Goal: Contribute content: Contribute content

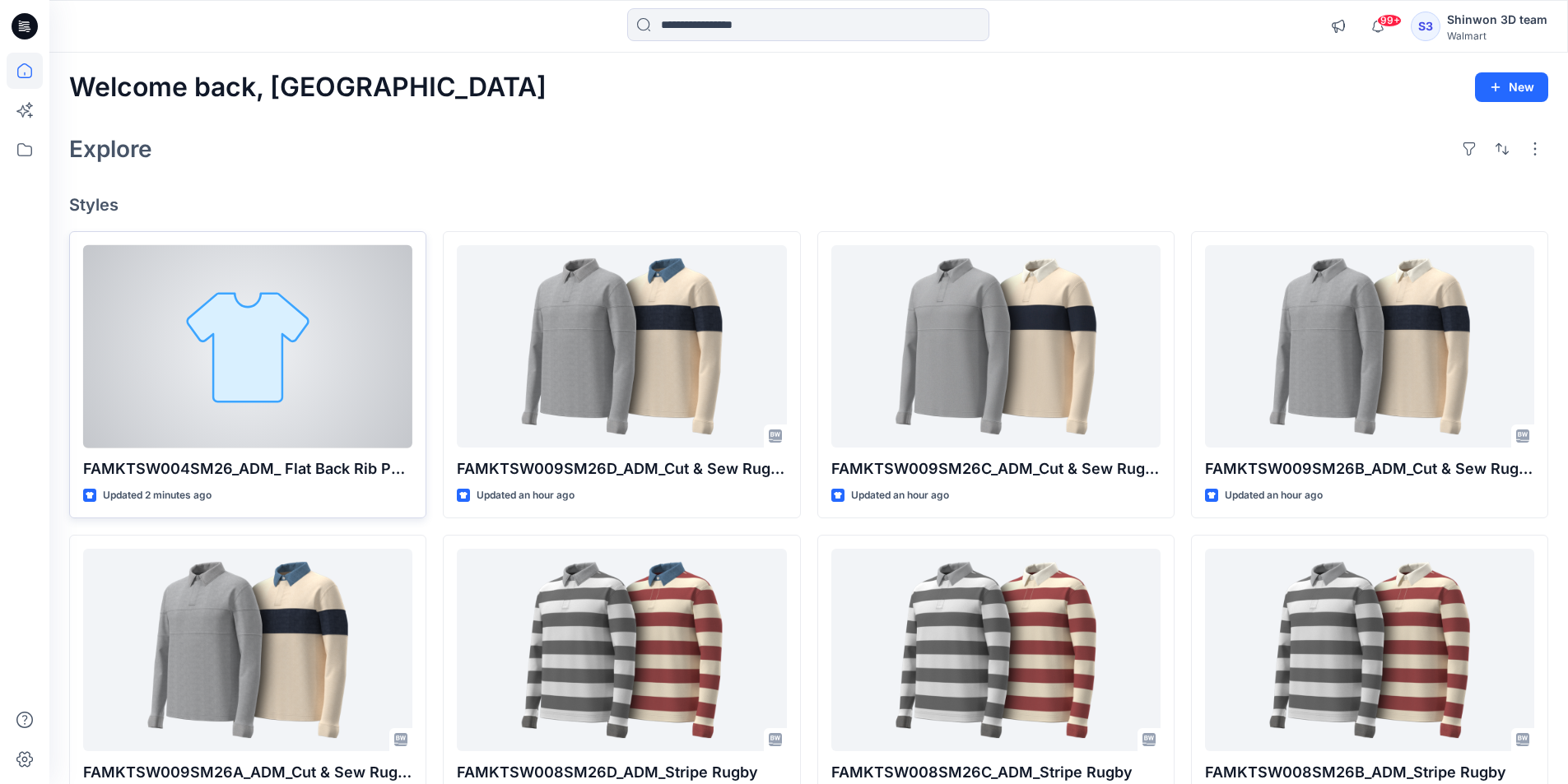
click at [204, 267] on div at bounding box center [248, 346] width 329 height 203
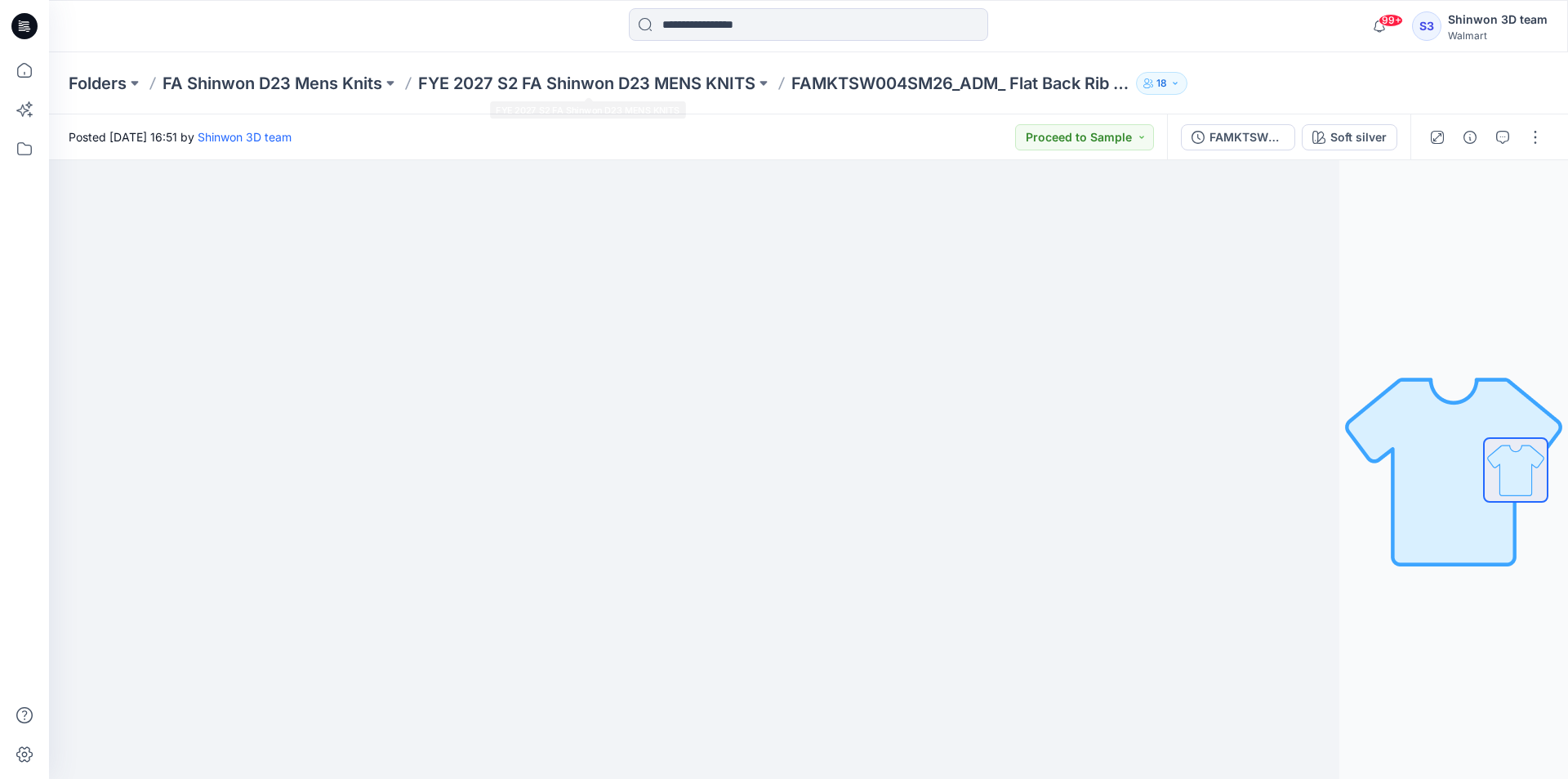
click at [717, 62] on div "Folders FA Shinwon D23 Mens Knits FYE 2027 S2 FA Shinwon D23 MENS KNITS FAMKTSW…" at bounding box center [808, 83] width 1519 height 62
click at [685, 94] on p "FYE 2027 S2 FA Shinwon D23 MENS KNITS" at bounding box center [587, 83] width 337 height 23
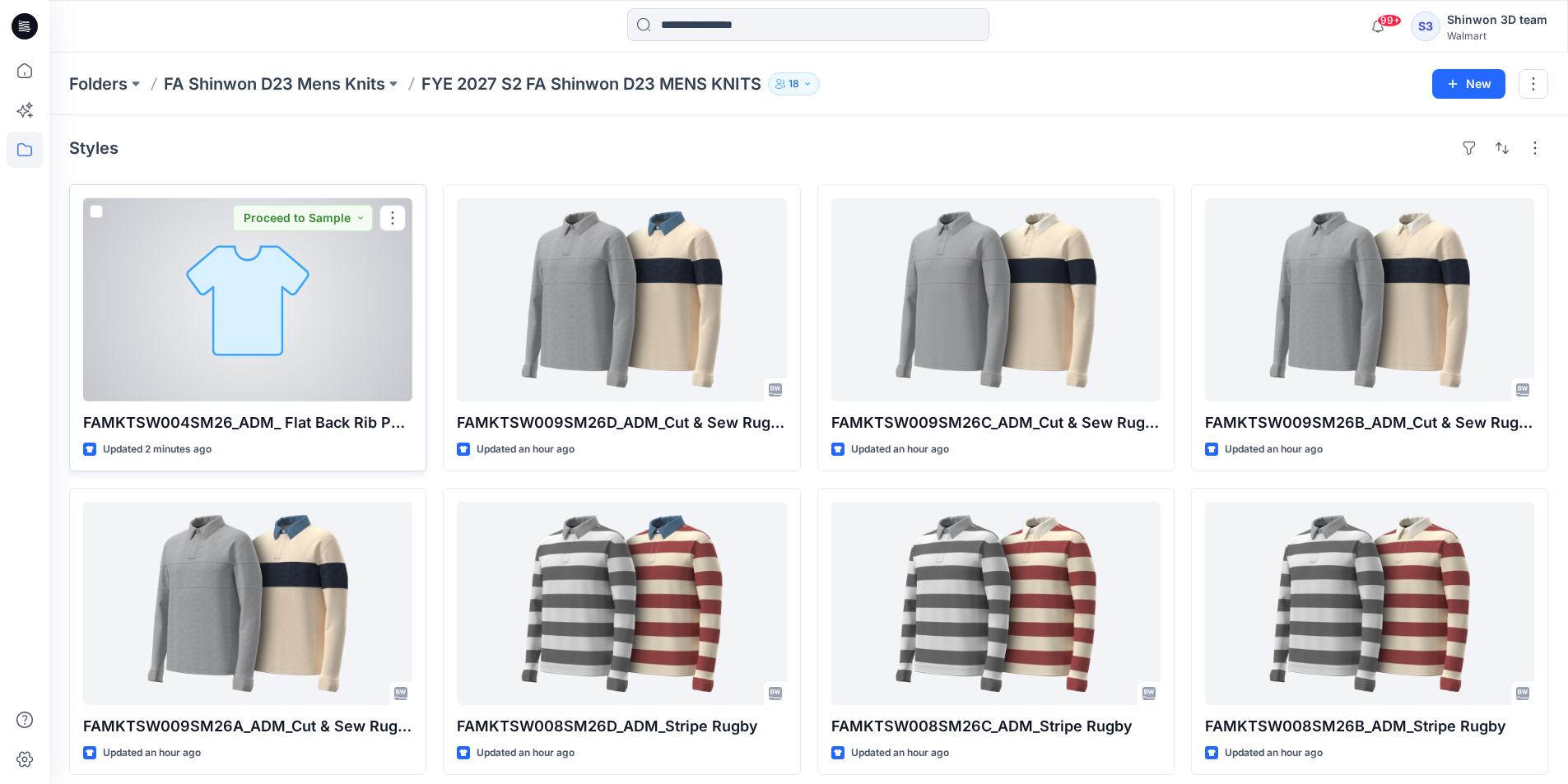
click at [328, 342] on div at bounding box center [248, 300] width 329 height 203
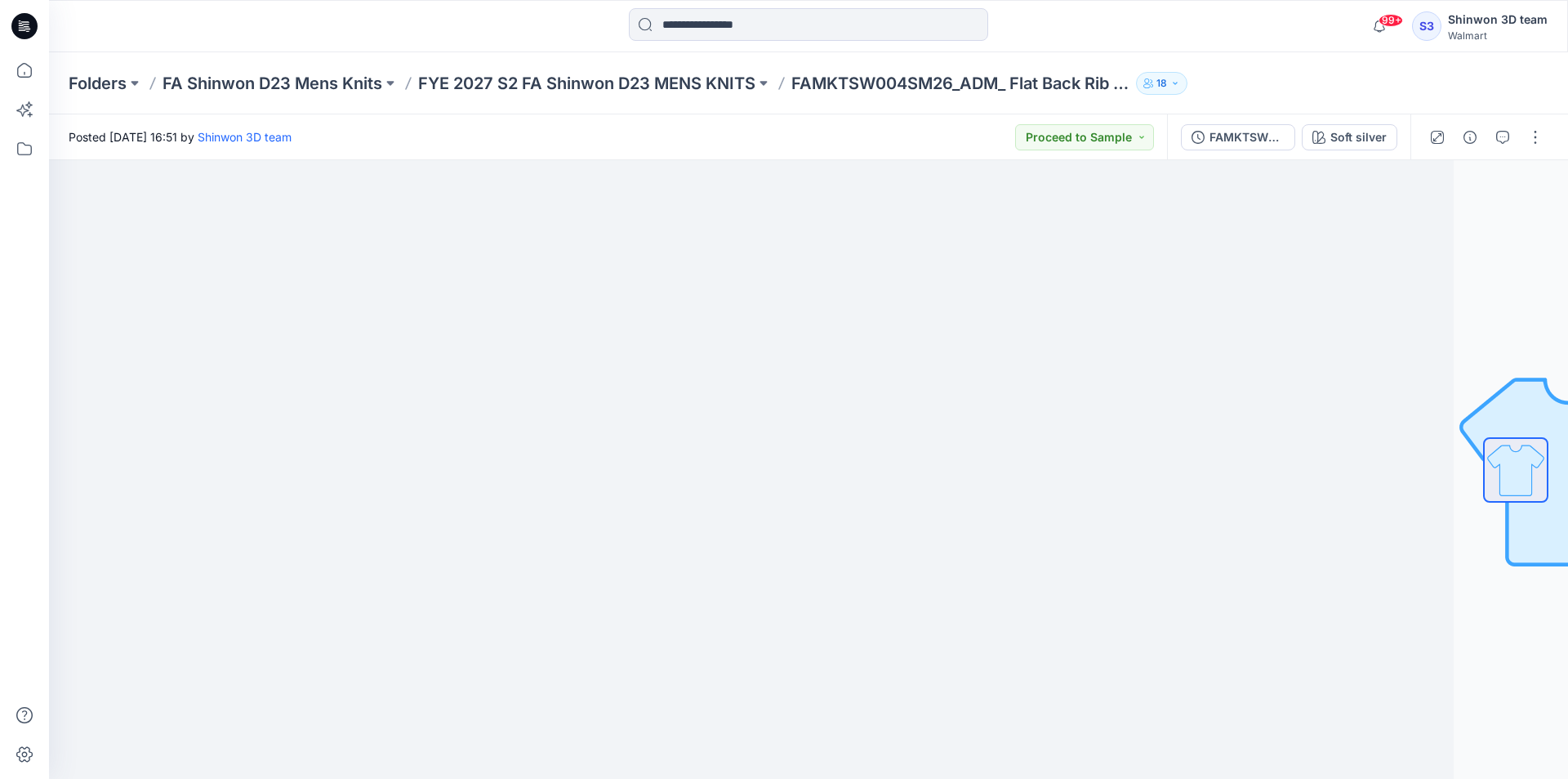
click at [1256, 76] on div "Folders FA Shinwon D23 Mens Knits FYE 2027 S2 FA Shinwon D23 MENS KNITS FAMKTSW…" at bounding box center [745, 83] width 1352 height 23
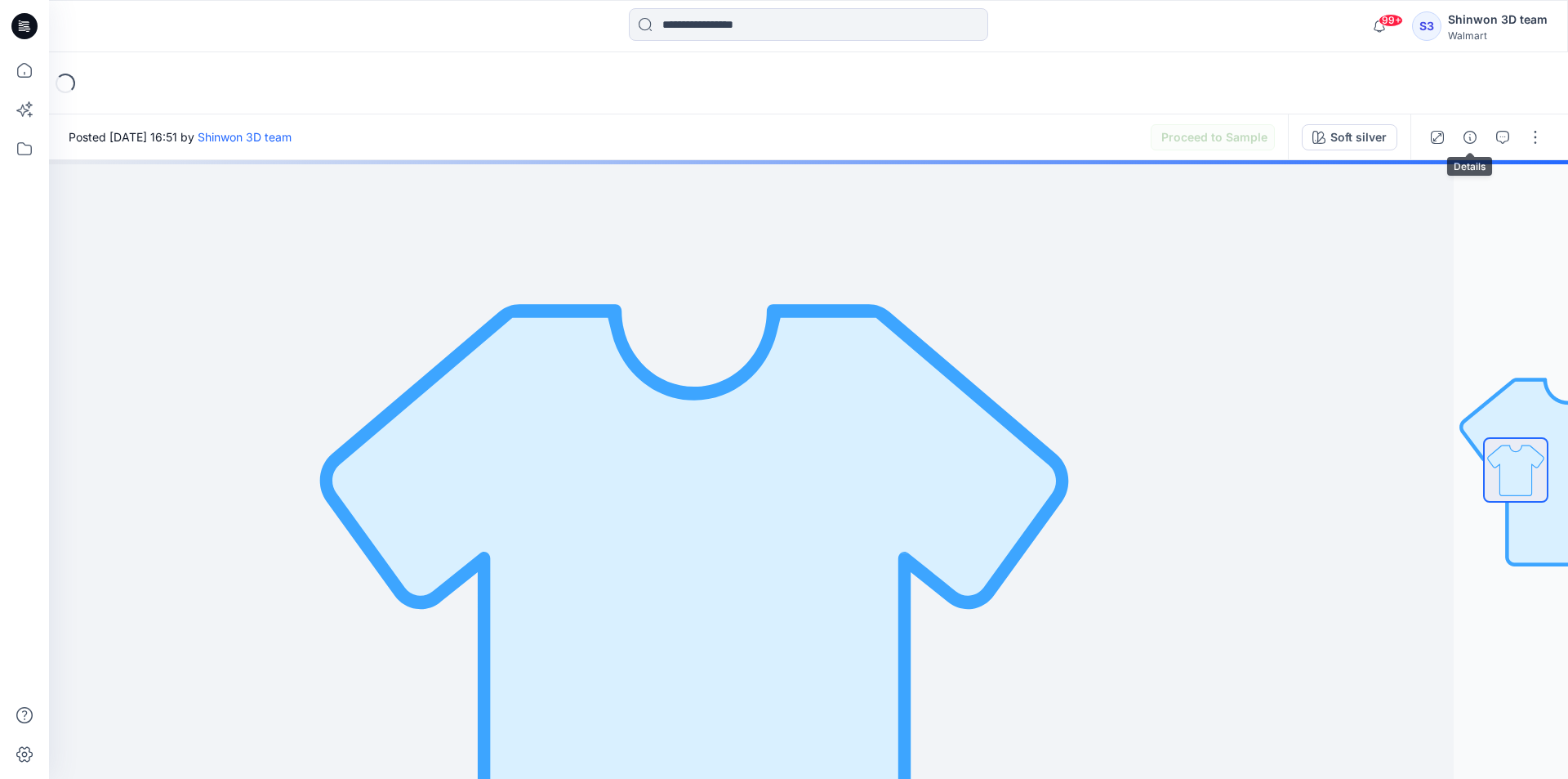
click at [1480, 133] on button "button" at bounding box center [1470, 137] width 26 height 26
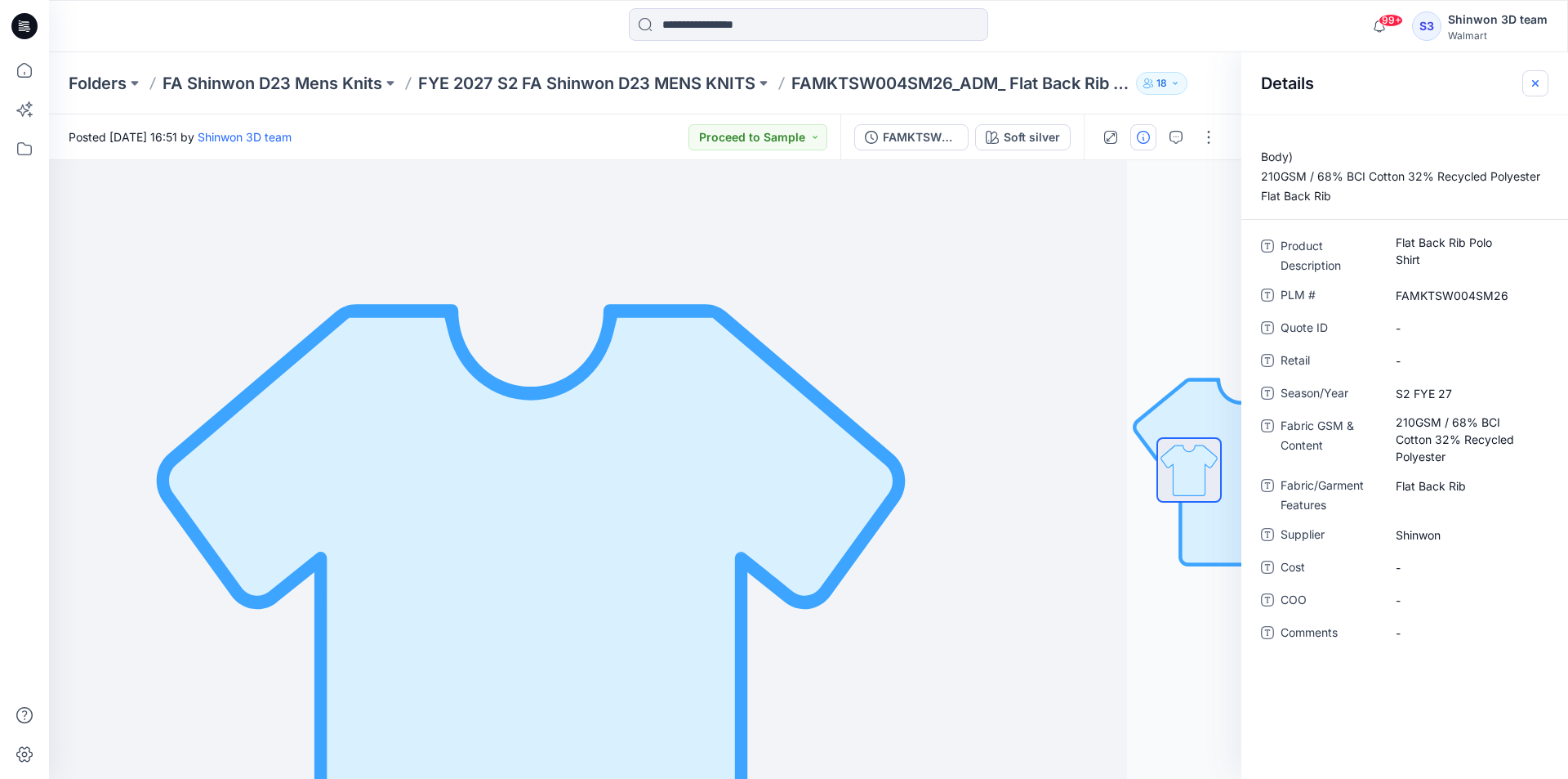
click at [1539, 83] on icon "button" at bounding box center [1535, 83] width 13 height 13
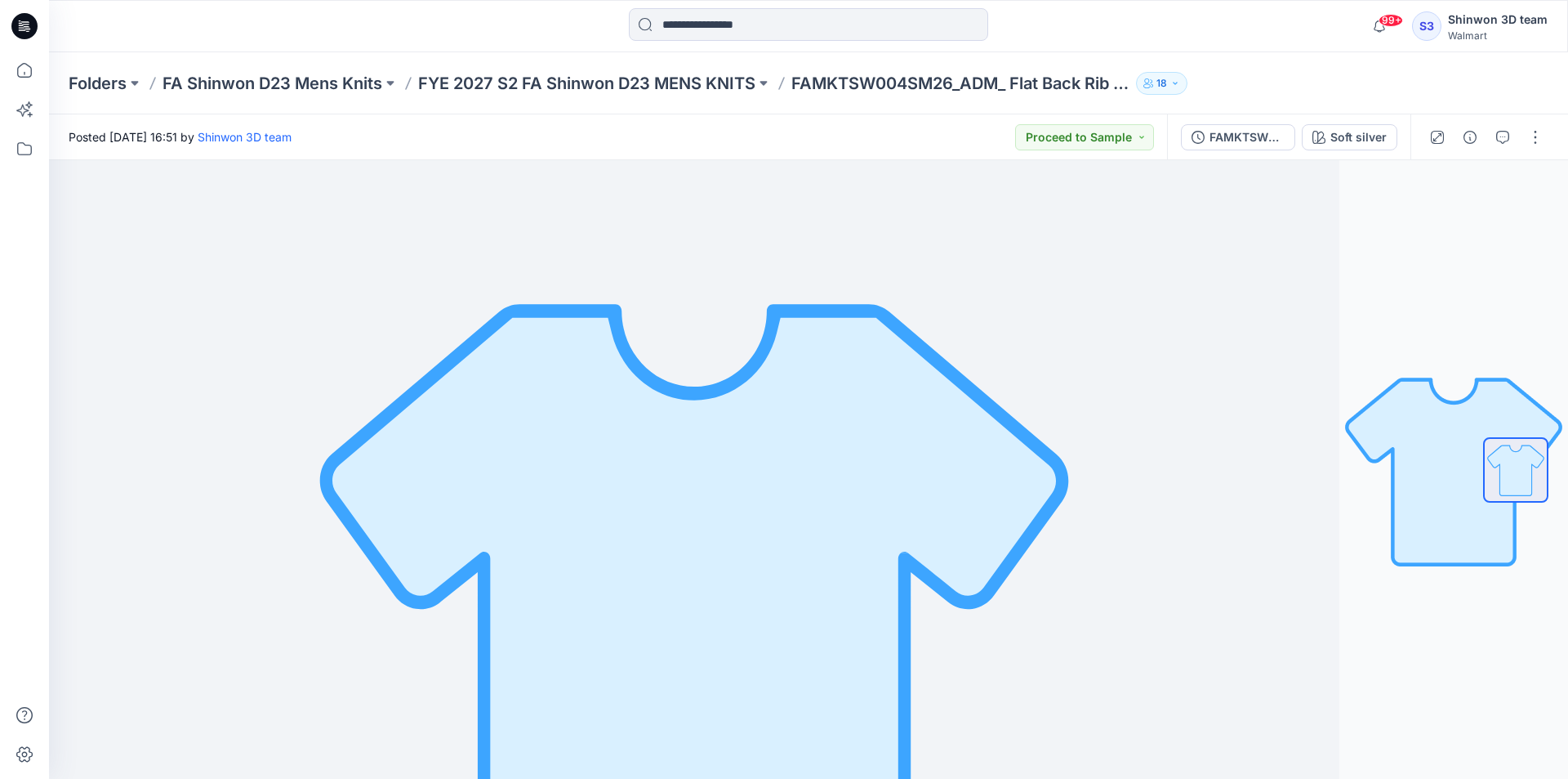
click at [1502, 129] on button "button" at bounding box center [1502, 137] width 26 height 26
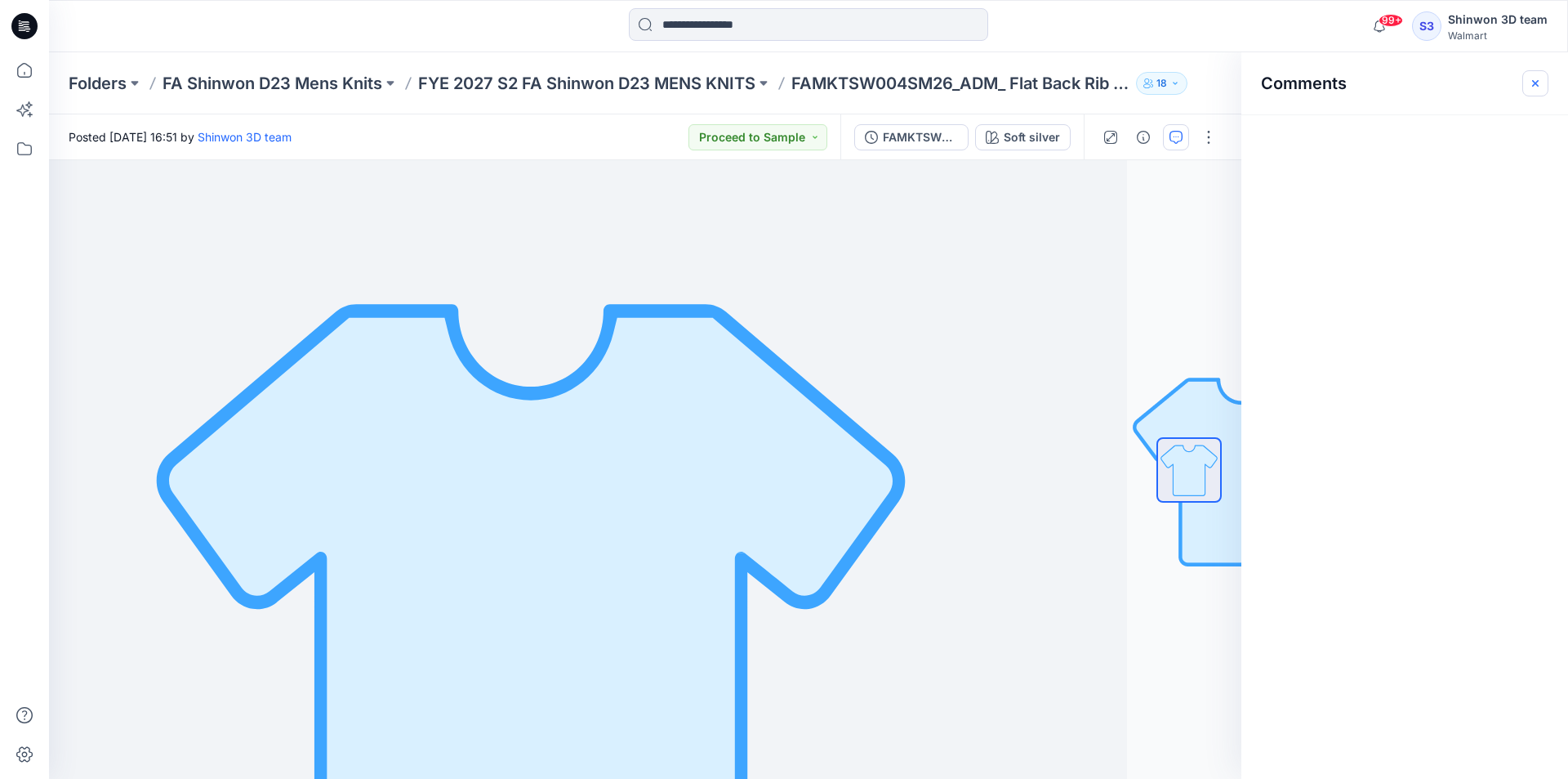
click at [1532, 82] on icon "button" at bounding box center [1535, 83] width 13 height 13
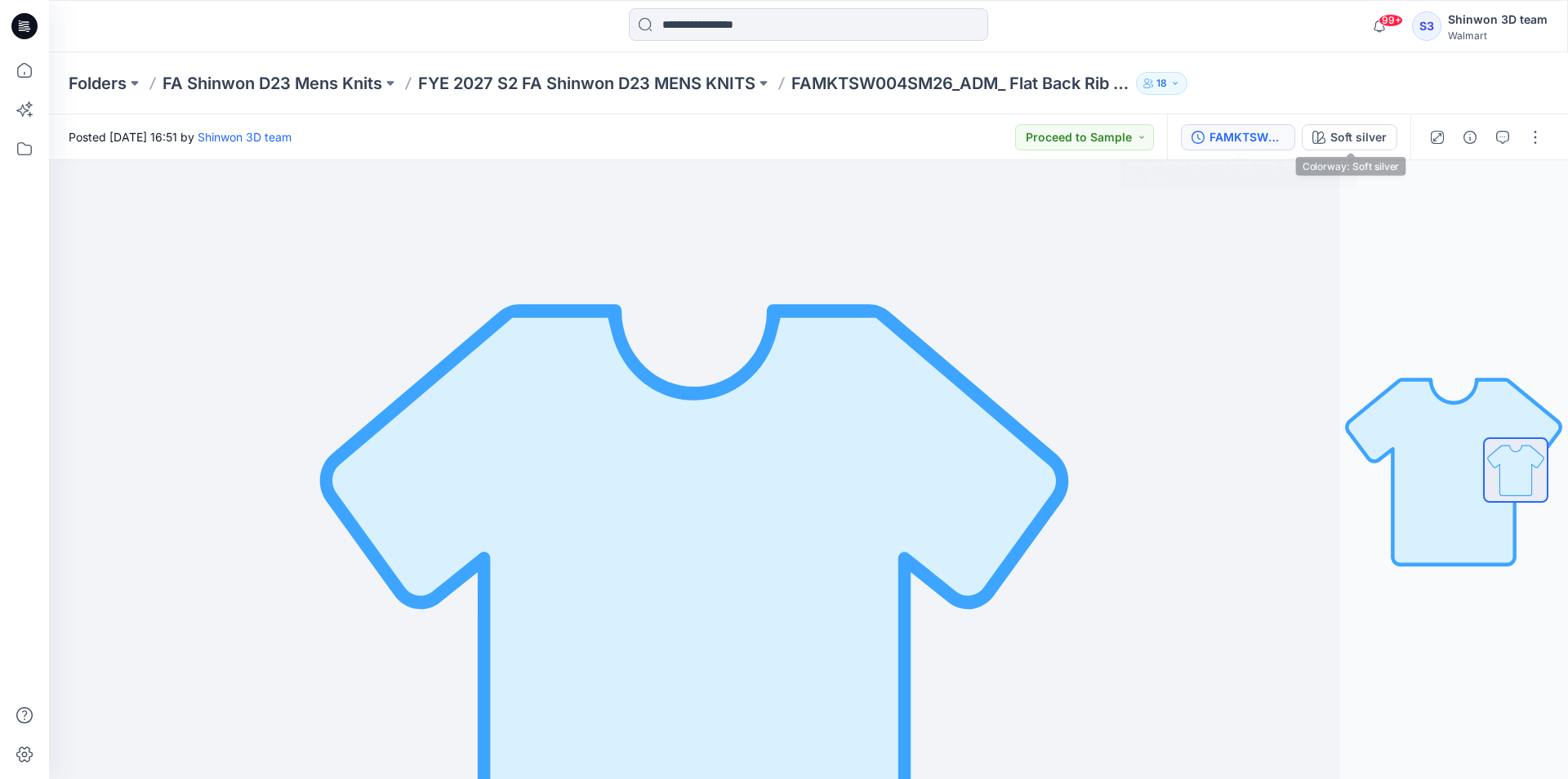
click at [1255, 129] on div "FAMKTSW004SM26_ADM_ Flat Back Rib Polo Shirt" at bounding box center [1247, 137] width 75 height 18
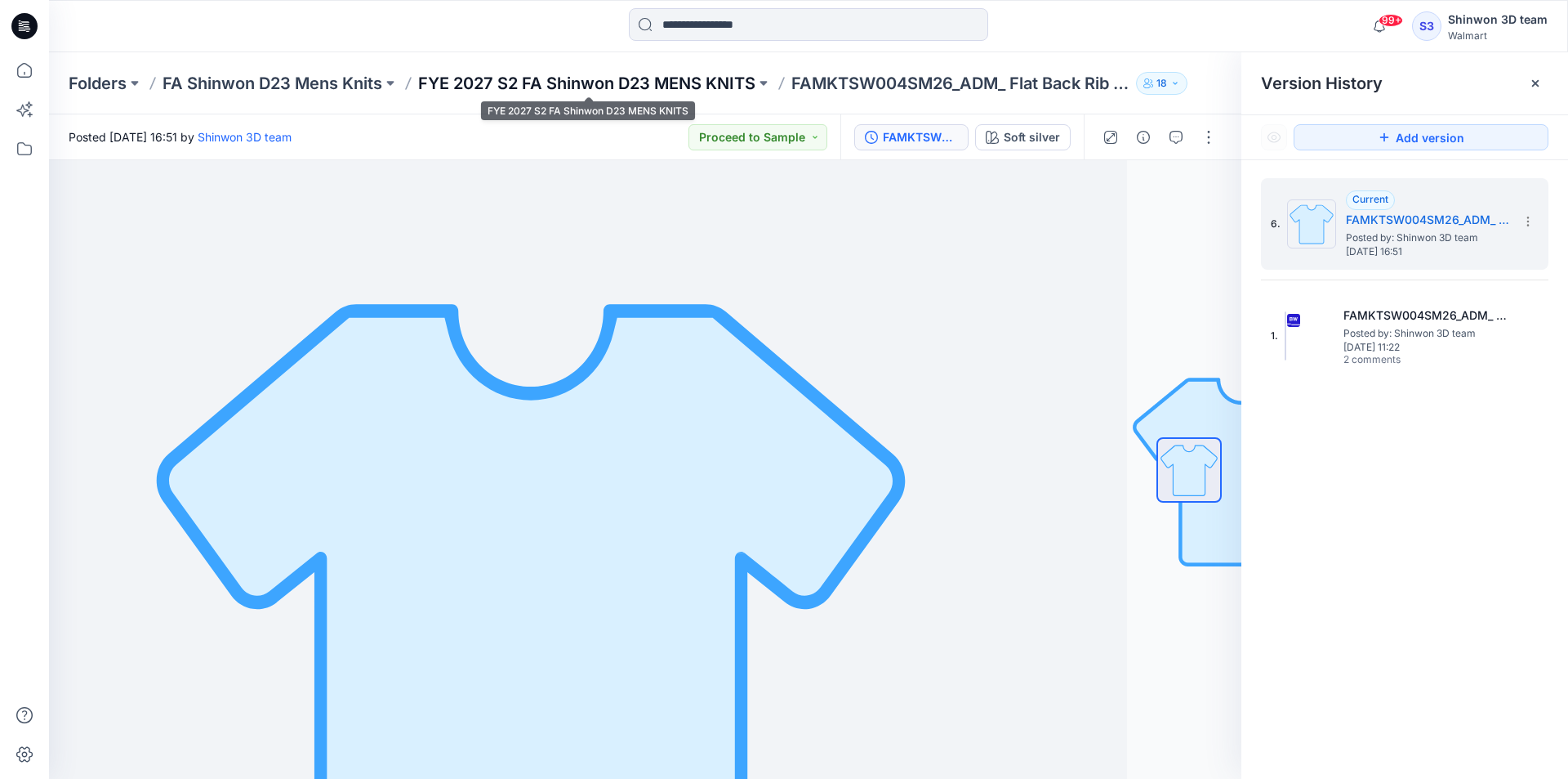
click at [649, 81] on p "FYE 2027 S2 FA Shinwon D23 MENS KNITS" at bounding box center [587, 83] width 337 height 23
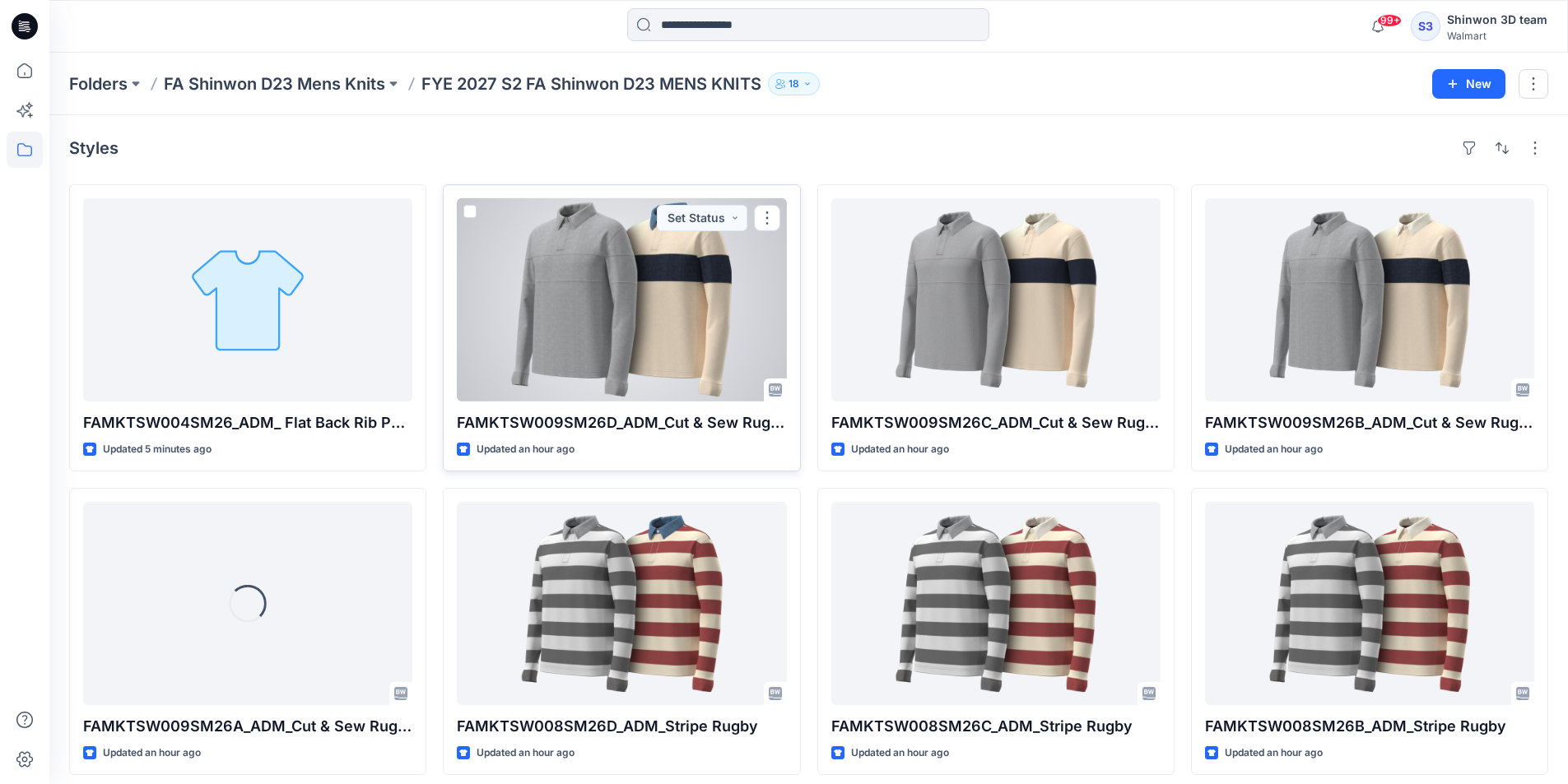
click at [733, 321] on div at bounding box center [621, 300] width 329 height 203
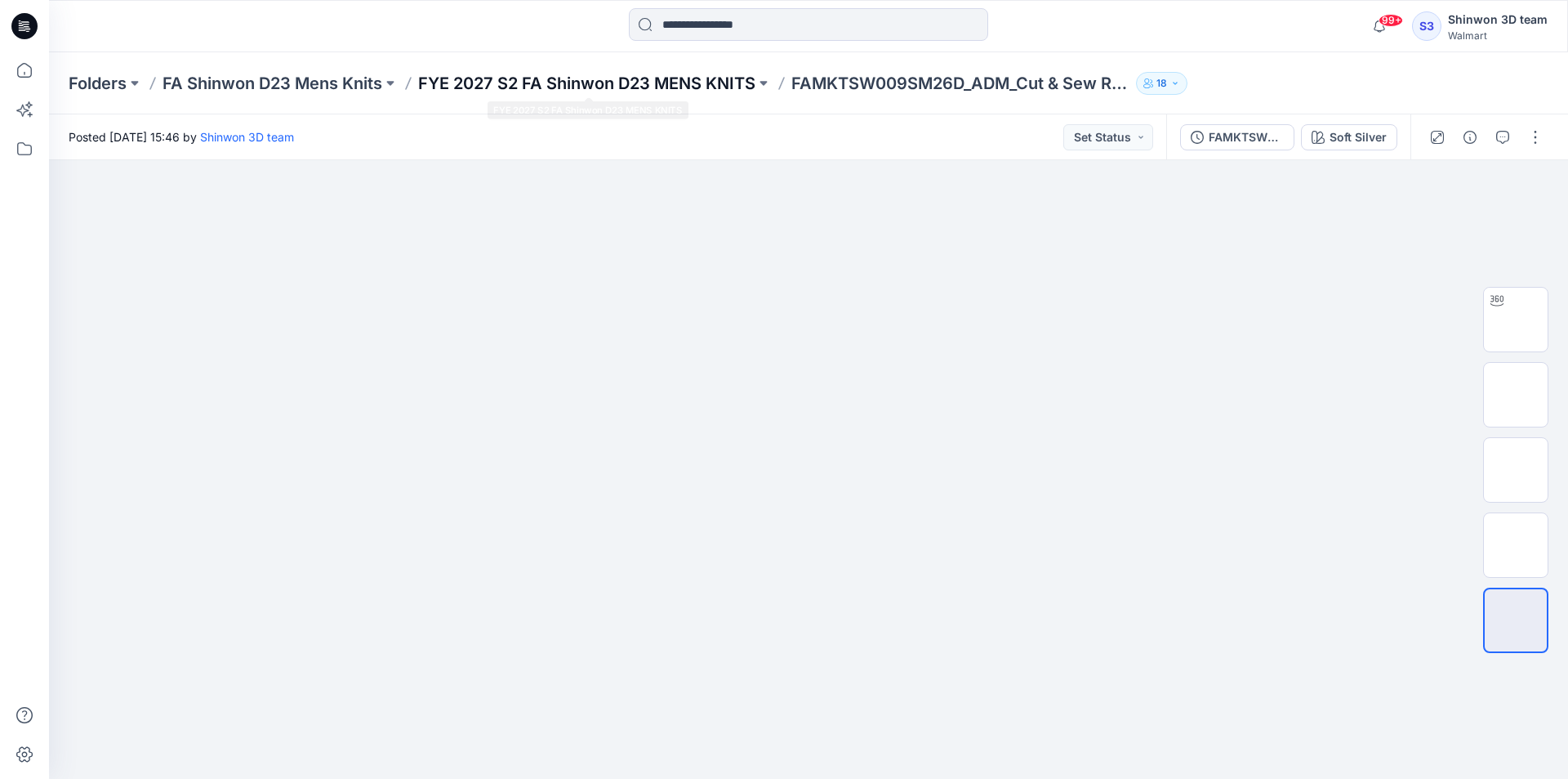
click at [712, 75] on p "FYE 2027 S2 FA Shinwon D23 MENS KNITS" at bounding box center [587, 83] width 337 height 23
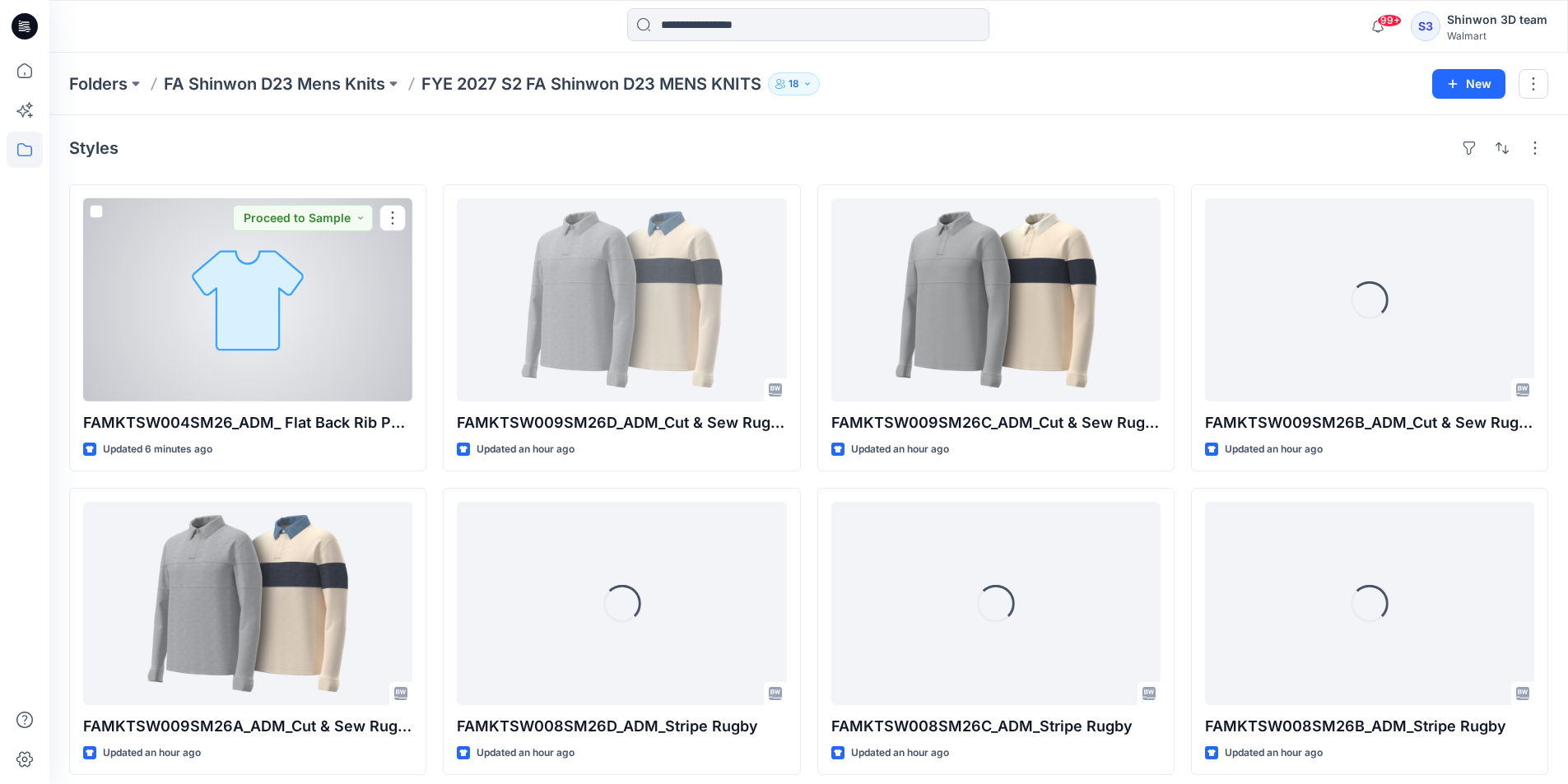
click at [198, 266] on div at bounding box center [248, 300] width 329 height 203
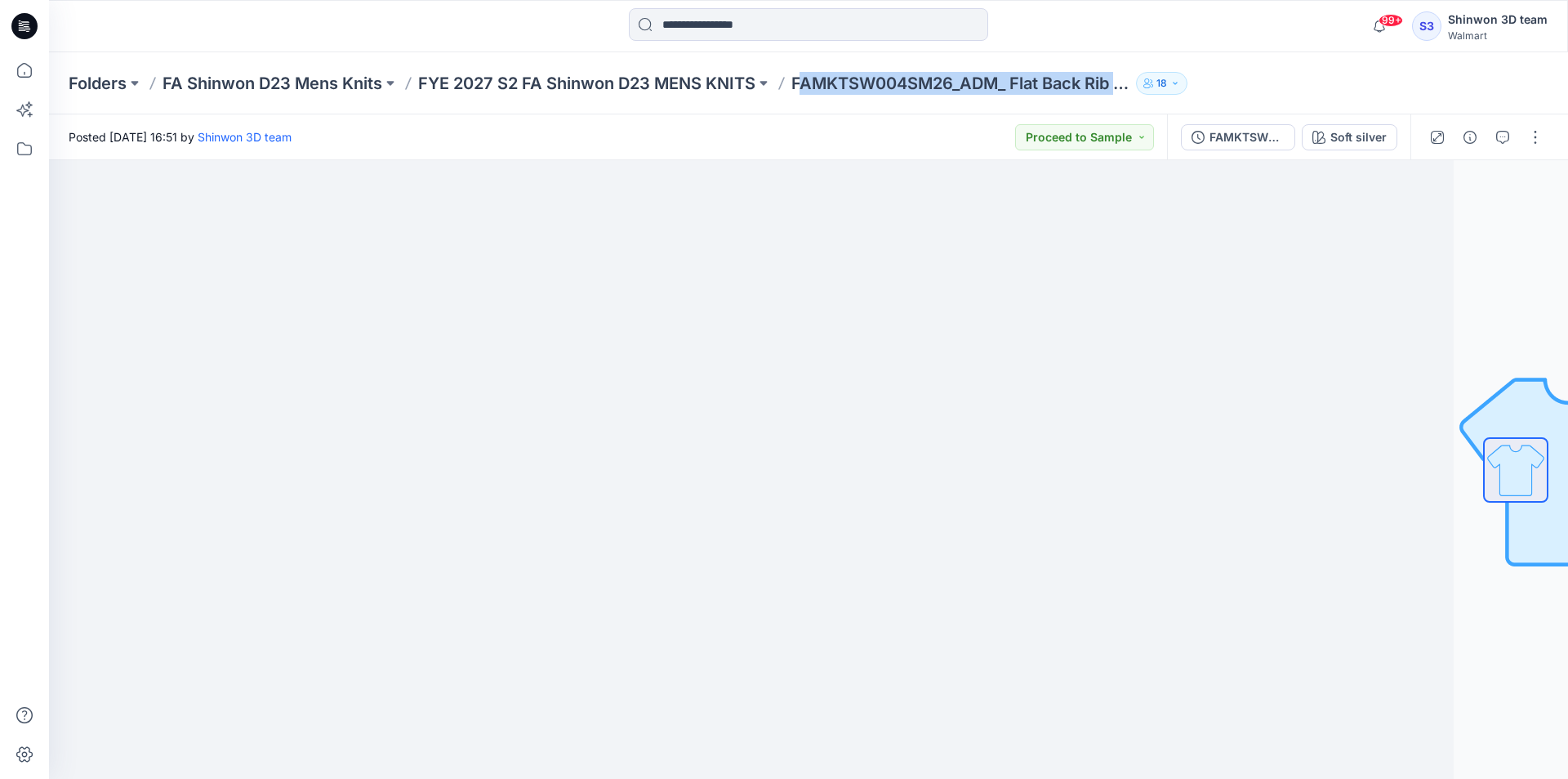
drag, startPoint x: 799, startPoint y: 82, endPoint x: 1251, endPoint y: 78, distance: 452.0
click at [1251, 78] on div "Folders FA Shinwon D23 Mens Knits FYE 2027 S2 FA Shinwon D23 MENS KNITS FAMKTSW…" at bounding box center [745, 83] width 1352 height 23
click at [1546, 141] on button "button" at bounding box center [1535, 137] width 26 height 26
click at [1444, 217] on button "Edit" at bounding box center [1467, 221] width 150 height 30
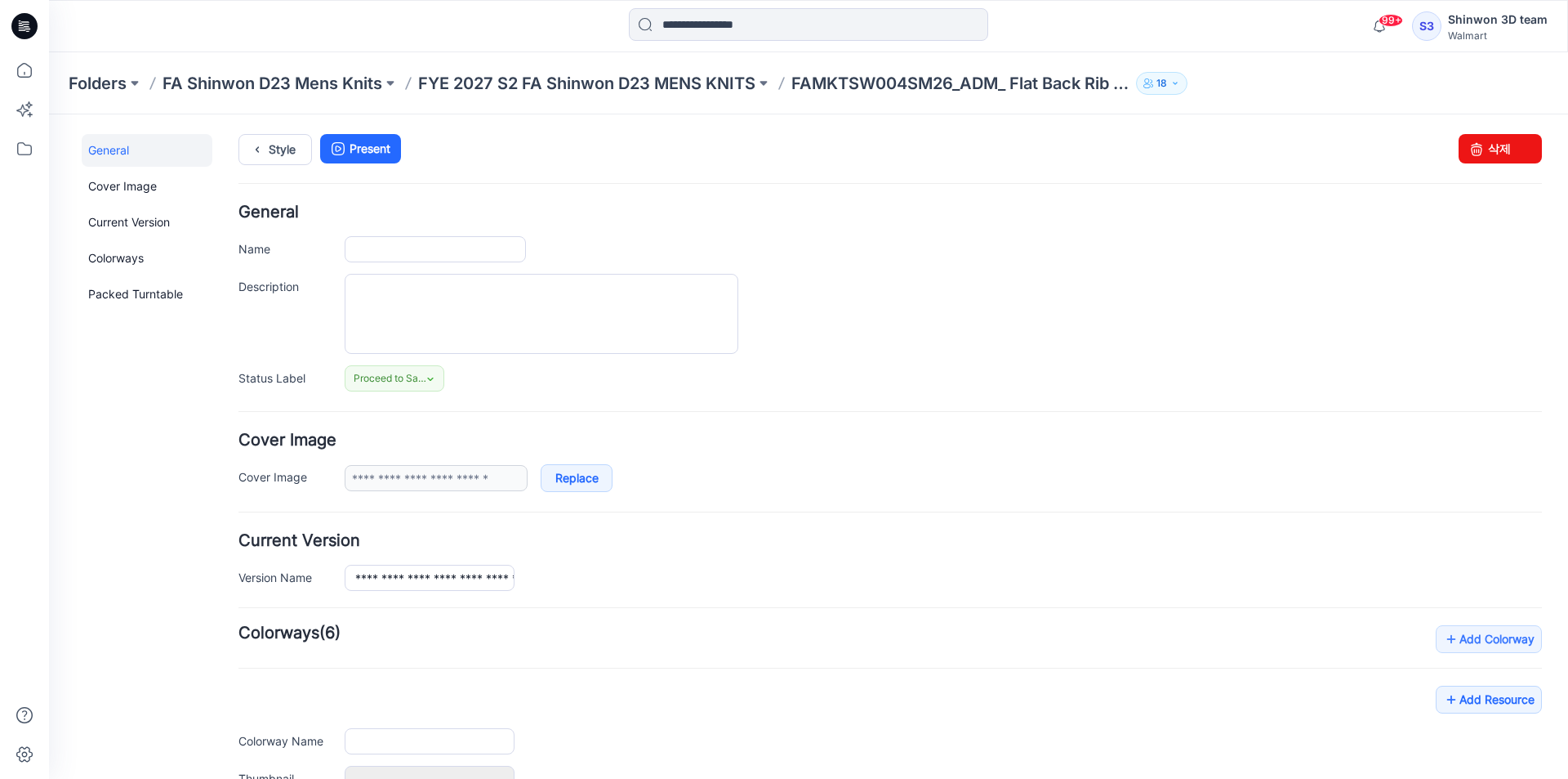
type input "**********"
type textarea "**********"
type input "**********"
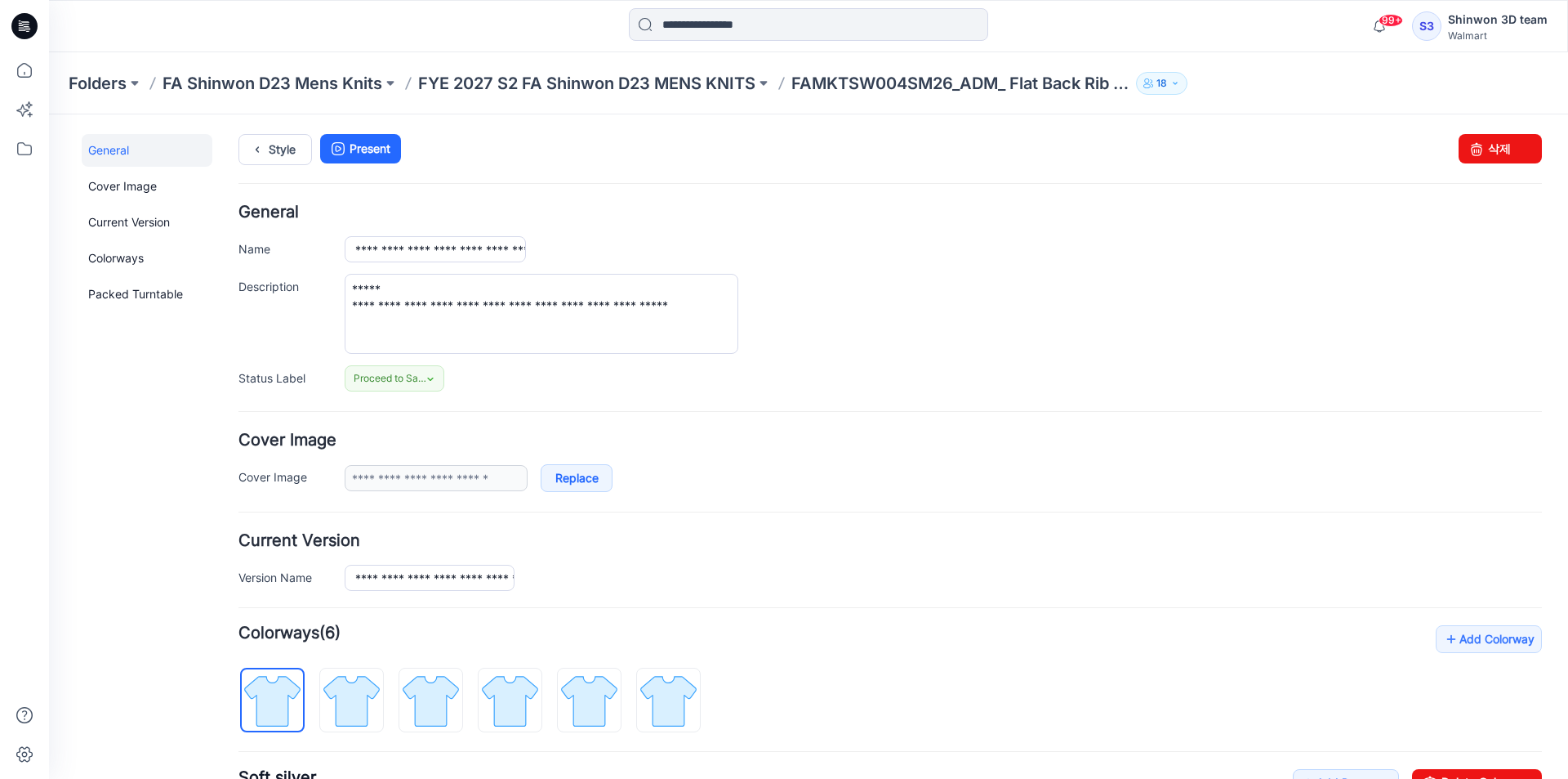
click at [499, 262] on div "**********" at bounding box center [890, 298] width 1303 height 187
click at [499, 254] on input "**********" at bounding box center [435, 249] width 181 height 26
click at [745, 249] on div "**********" at bounding box center [943, 249] width 1197 height 26
click at [709, 76] on p "FYE 2027 S2 FA Shinwon D23 MENS KNITS" at bounding box center [587, 83] width 337 height 23
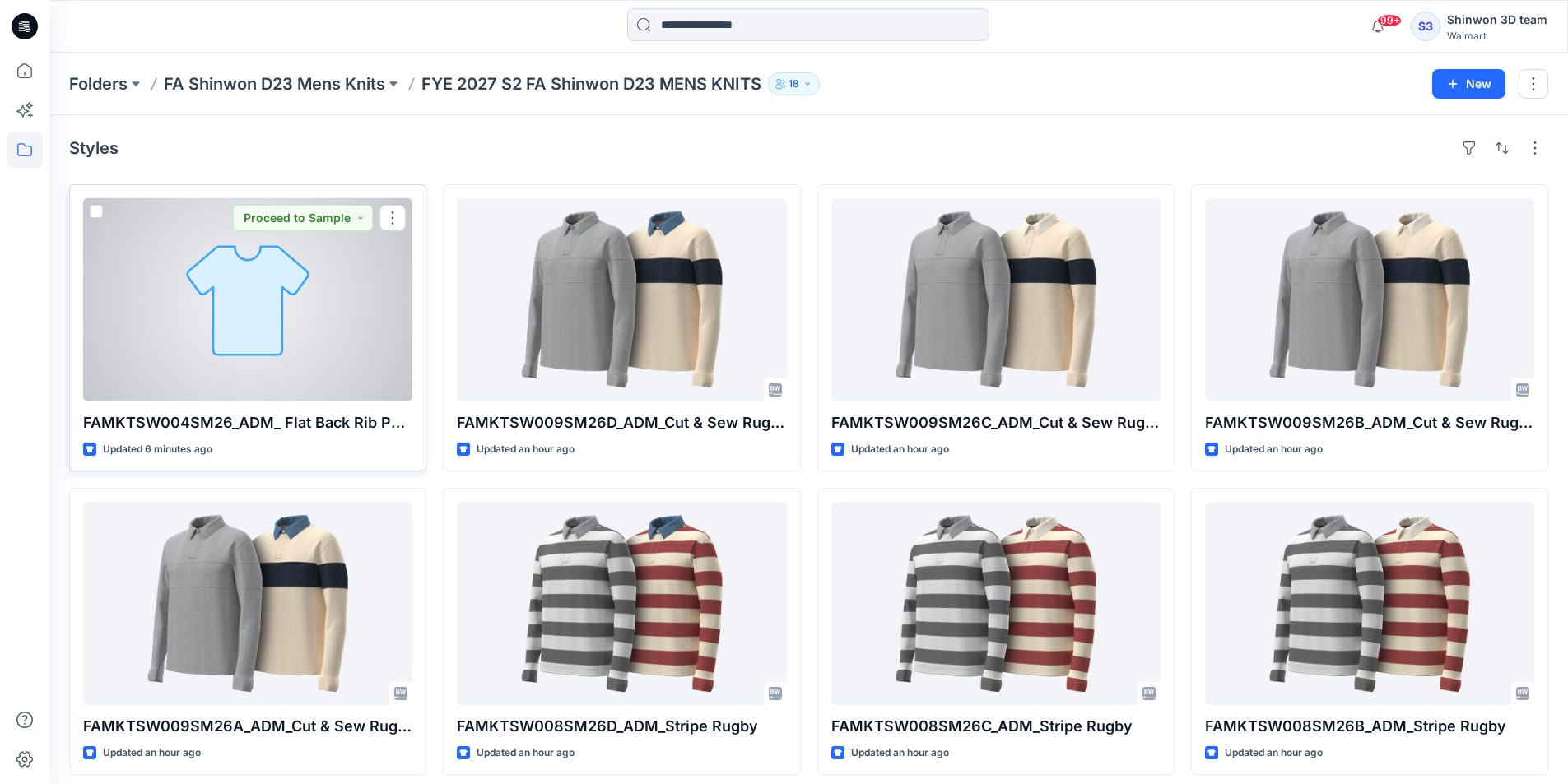
click at [209, 232] on div at bounding box center [248, 300] width 329 height 203
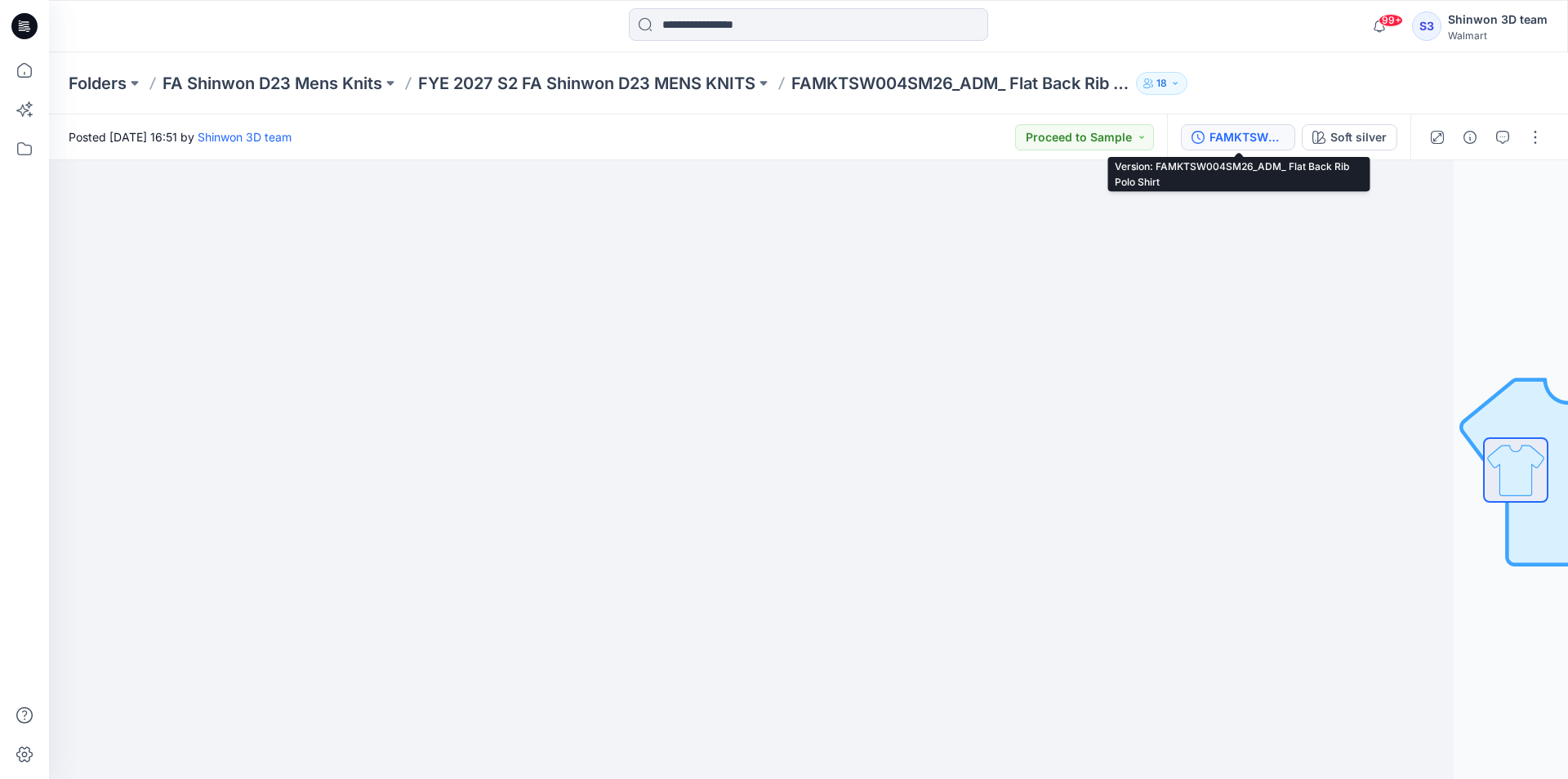
click at [1222, 135] on div "FAMKTSW004SM26_ADM_ Flat Back Rib Polo Shirt" at bounding box center [1247, 137] width 75 height 18
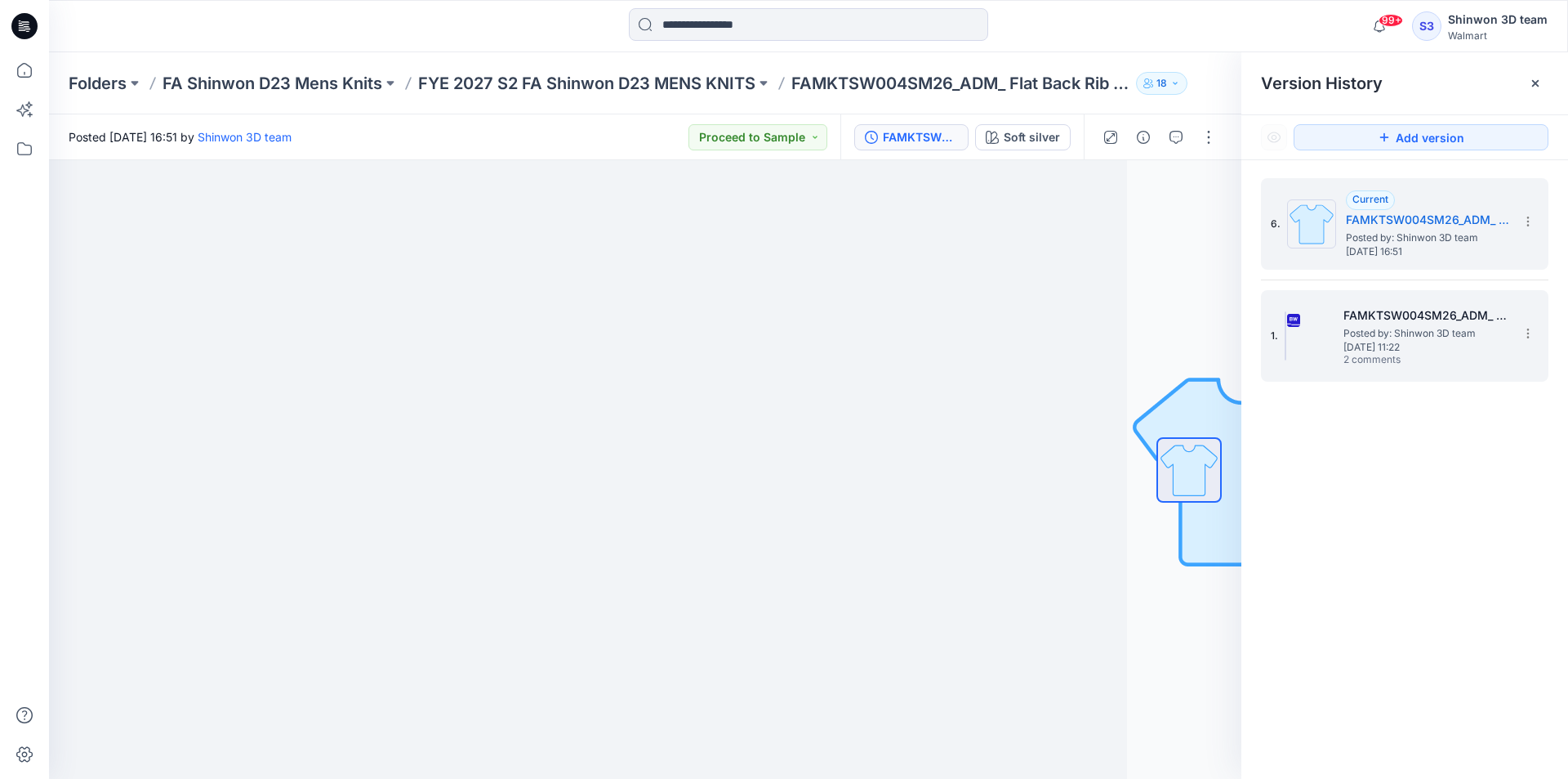
click at [1378, 342] on span "Monday, July 14, 2025 11:22" at bounding box center [1424, 348] width 163 height 12
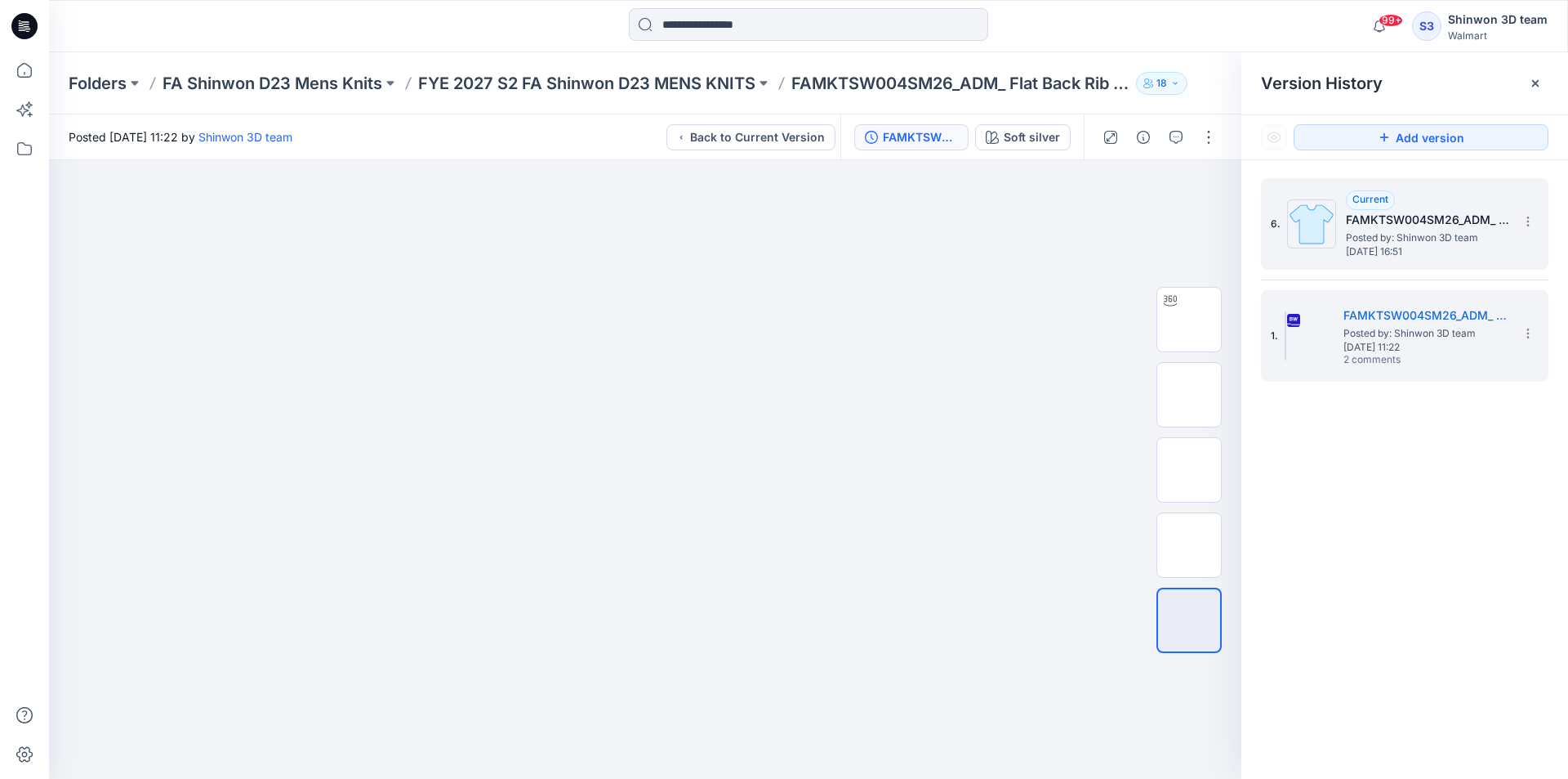
click at [1392, 244] on span "Posted by: Shinwon 3D team" at bounding box center [1427, 237] width 163 height 16
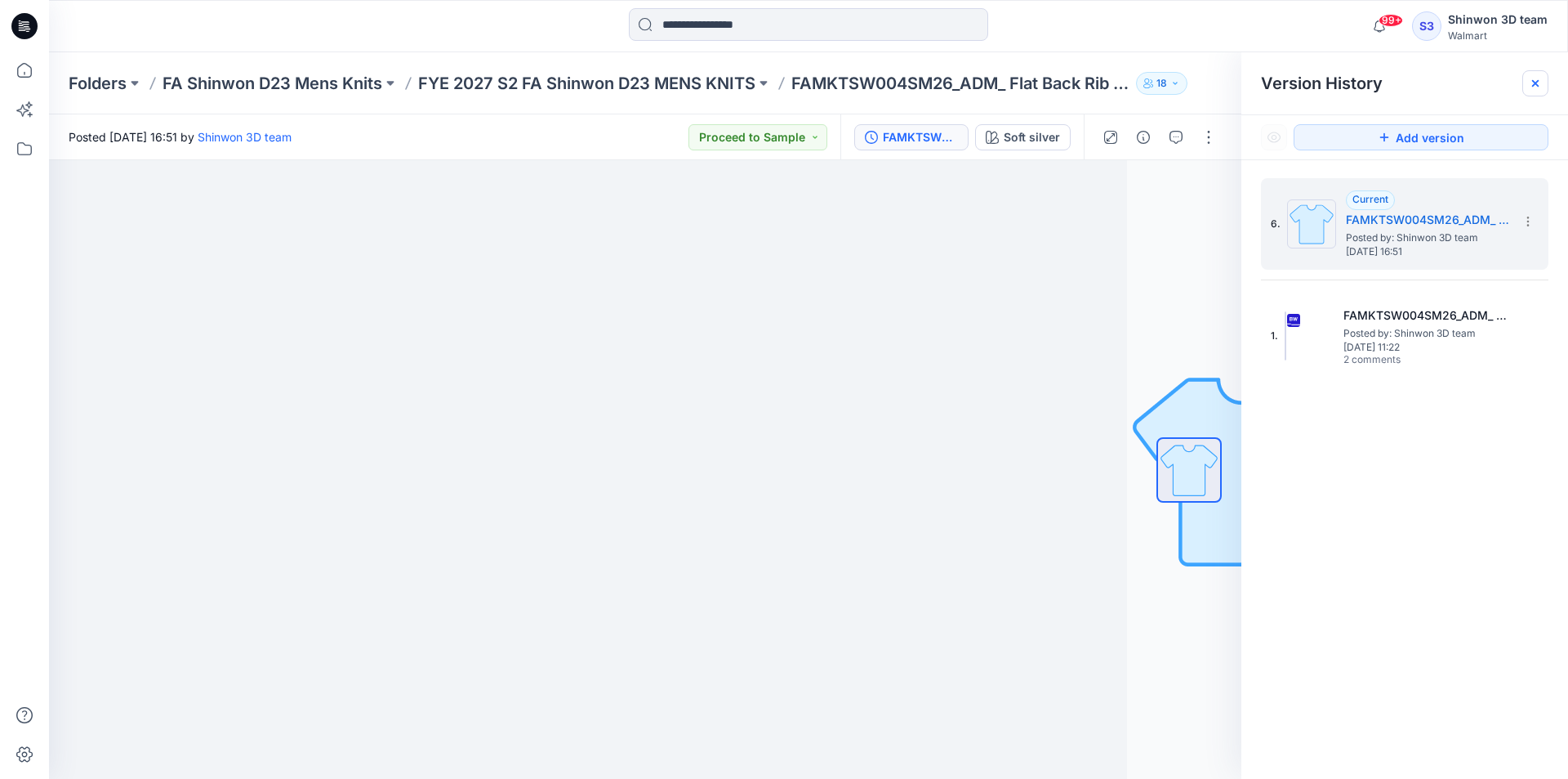
click at [1542, 84] on div at bounding box center [1535, 83] width 26 height 26
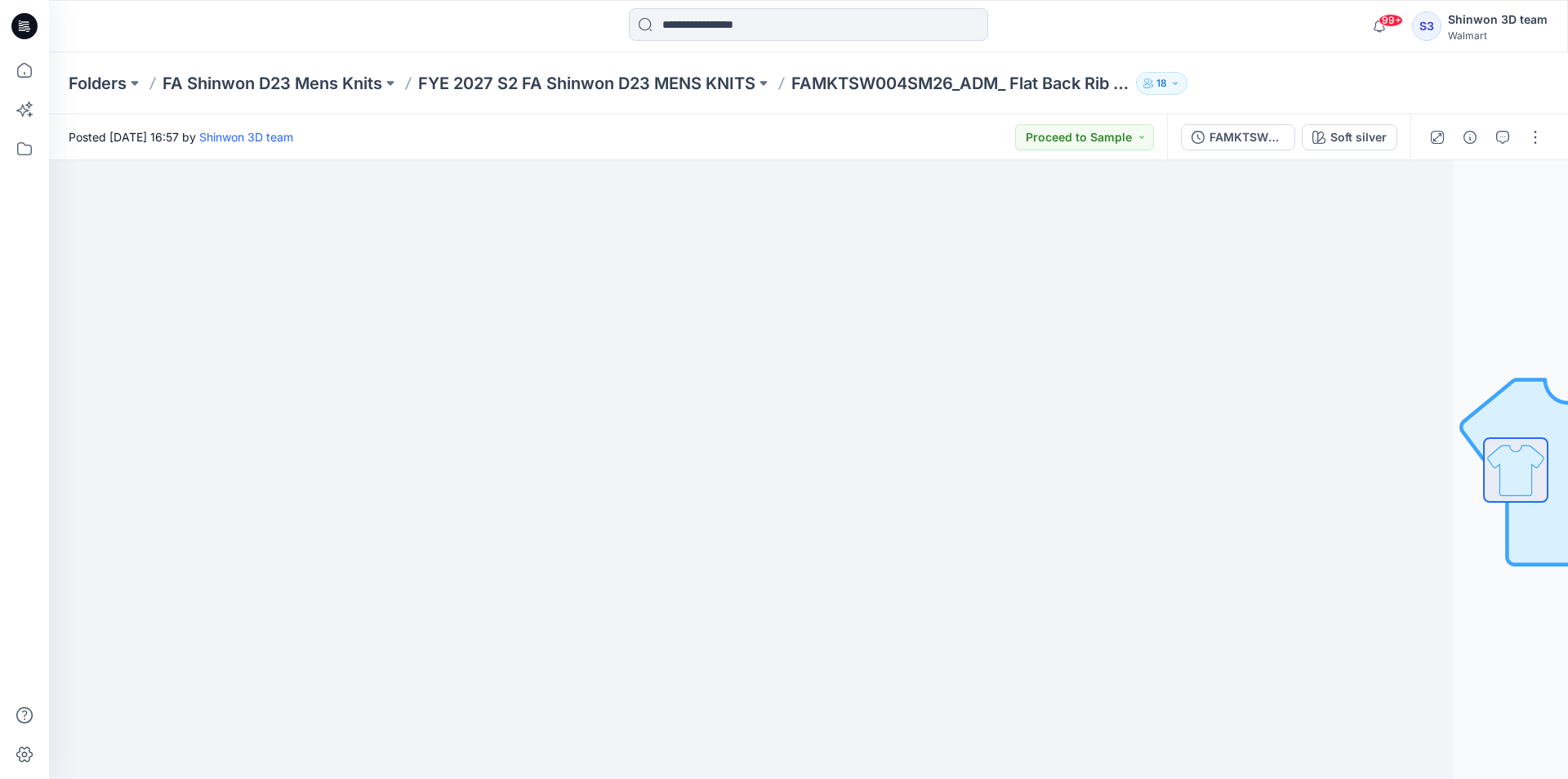
click at [1258, 132] on div "FAMKTSW004SM26_ADM_Flat Back Rib Polo Shirt" at bounding box center [1247, 137] width 75 height 18
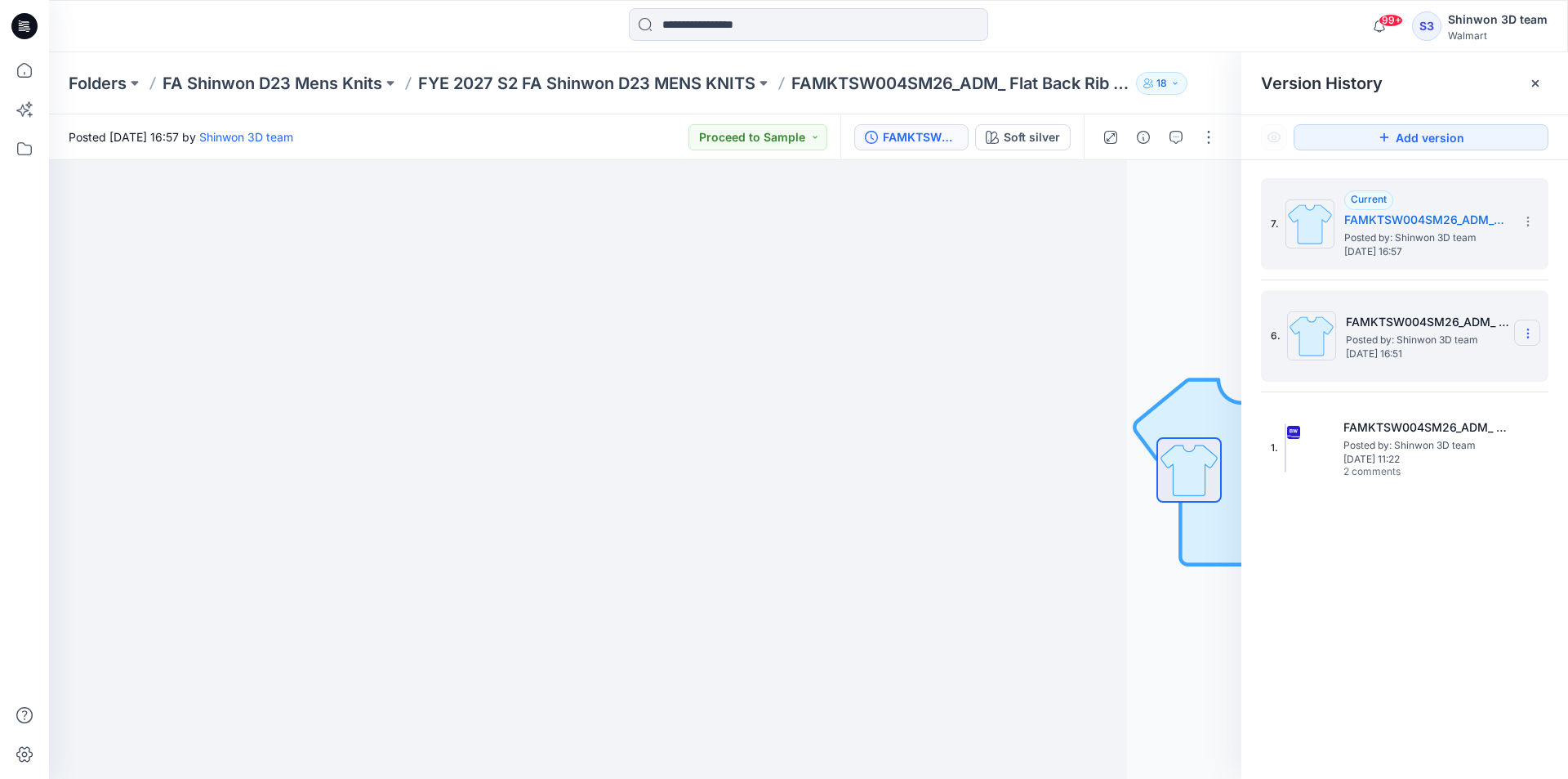
click at [1520, 330] on section at bounding box center [1527, 332] width 26 height 26
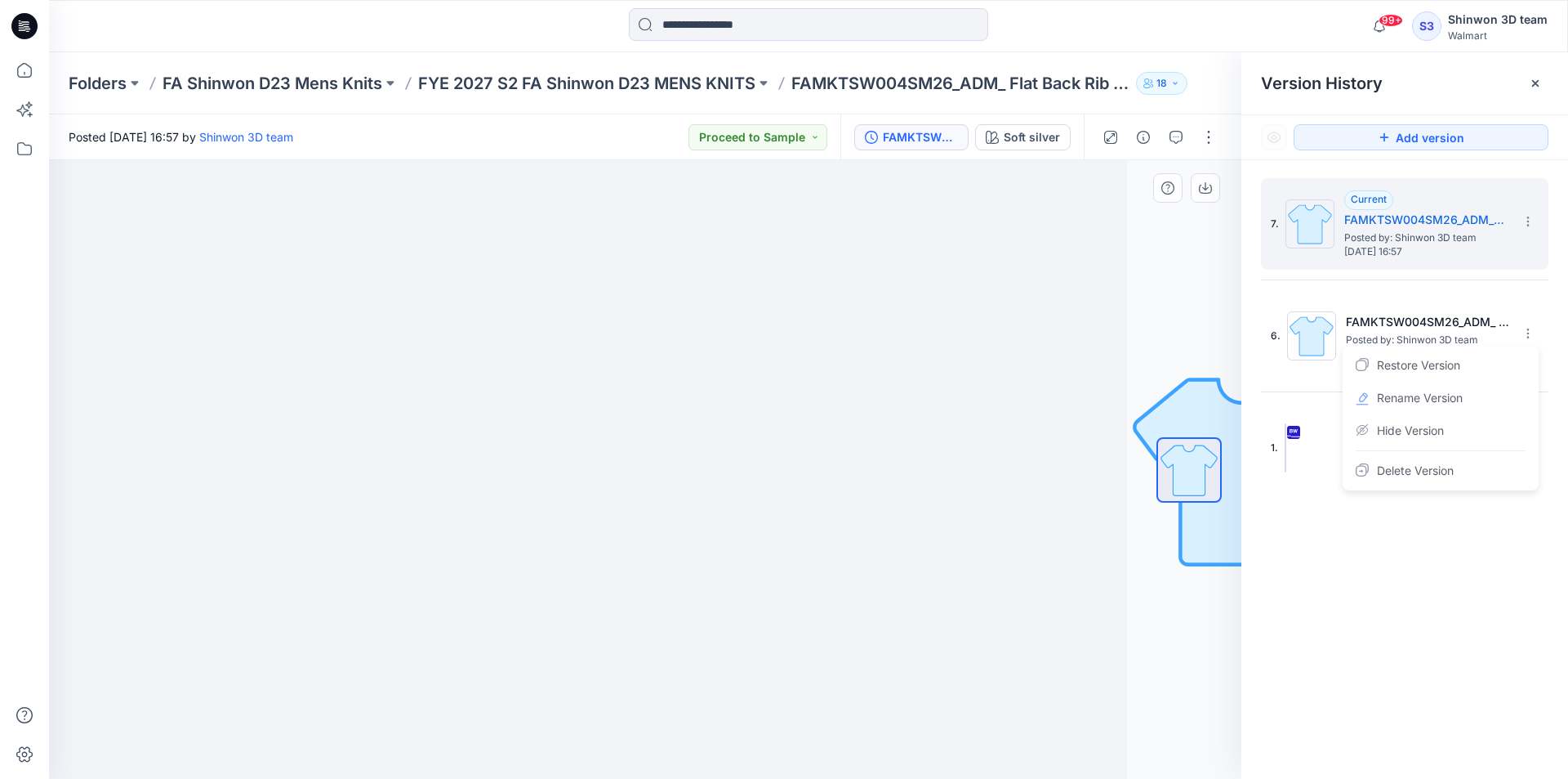
click at [1113, 266] on div at bounding box center [531, 469] width 1193 height 618
click at [977, 0] on div "99+ Notifications Your style FAMKTSW009SM26D_ADM_Cut &amp; Sew Rugby is ready 1…" at bounding box center [808, 26] width 1519 height 52
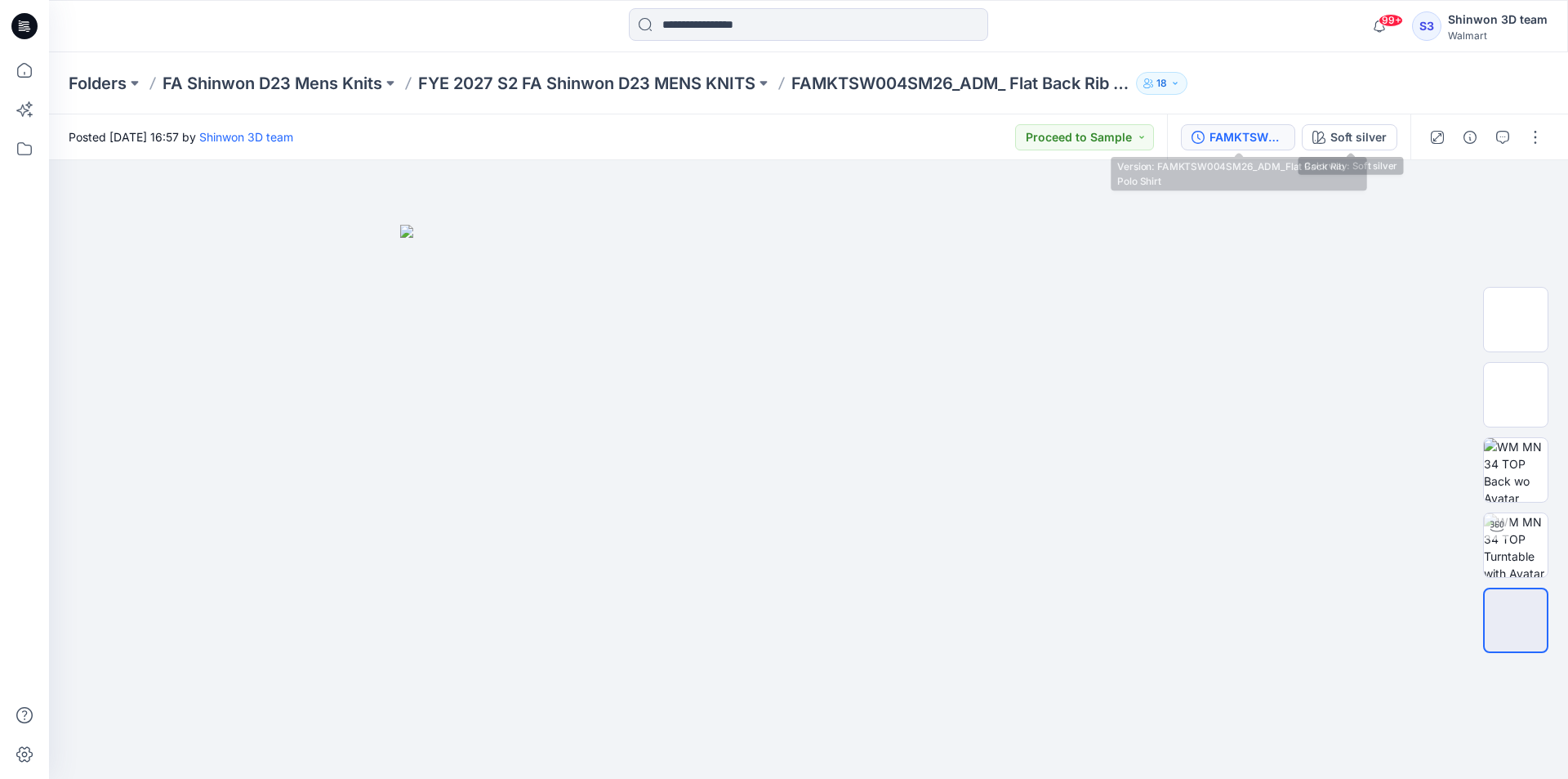
click at [1261, 140] on div "FAMKTSW004SM26_ADM_Flat Back Rib Polo Shirt" at bounding box center [1247, 137] width 75 height 18
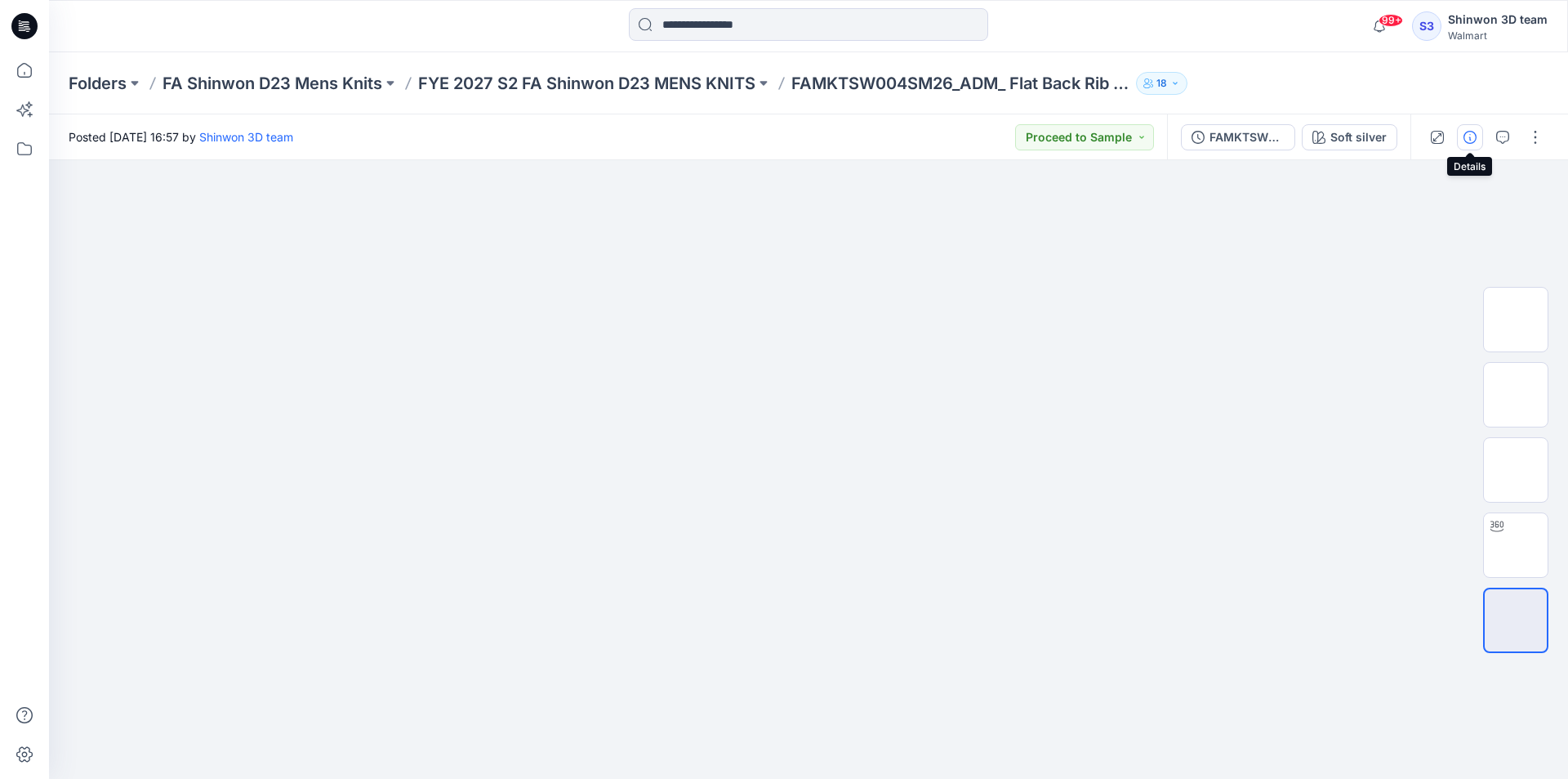
click at [1480, 146] on button "button" at bounding box center [1470, 137] width 26 height 26
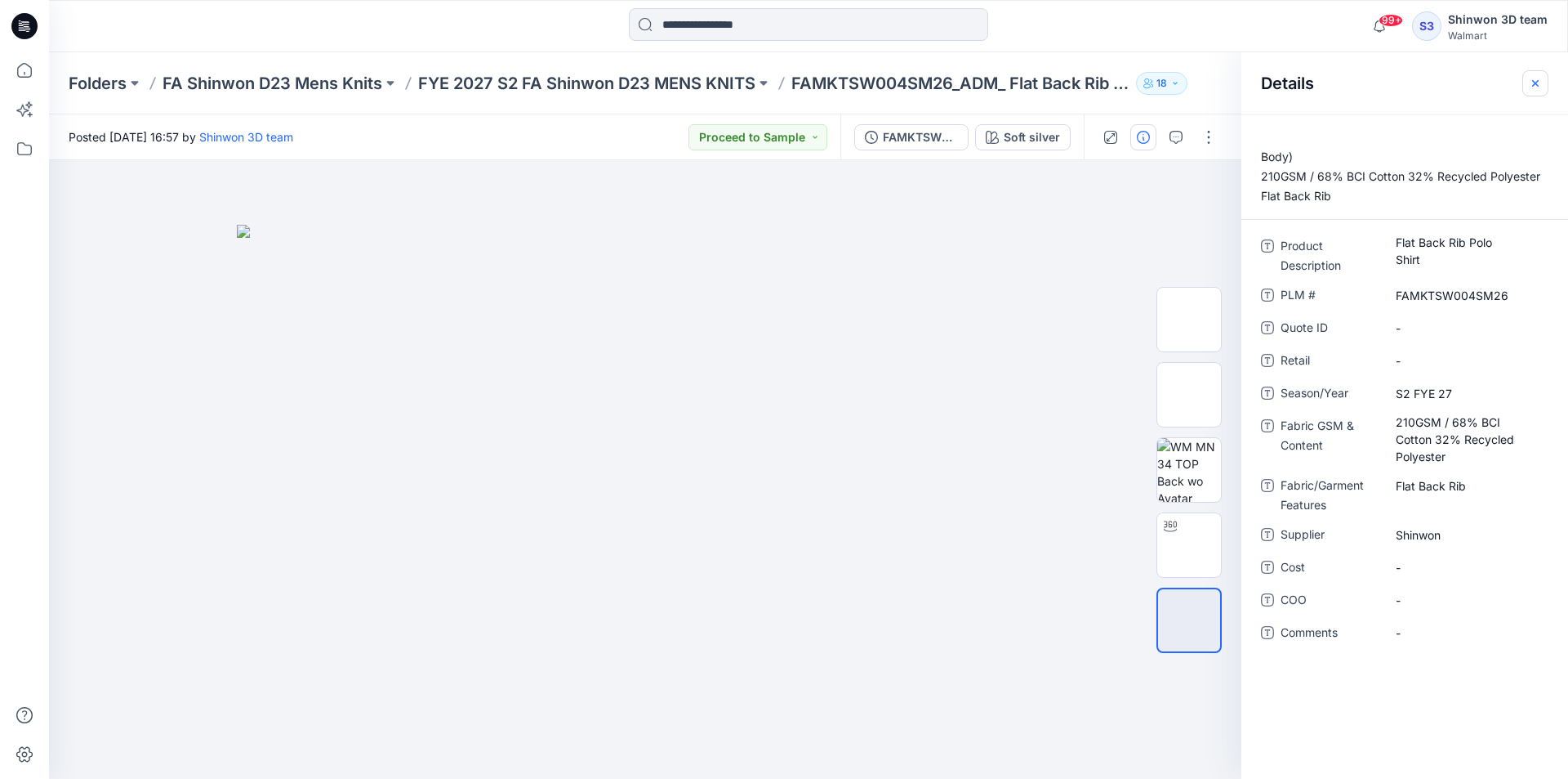
click at [1532, 84] on icon "button" at bounding box center [1535, 83] width 13 height 13
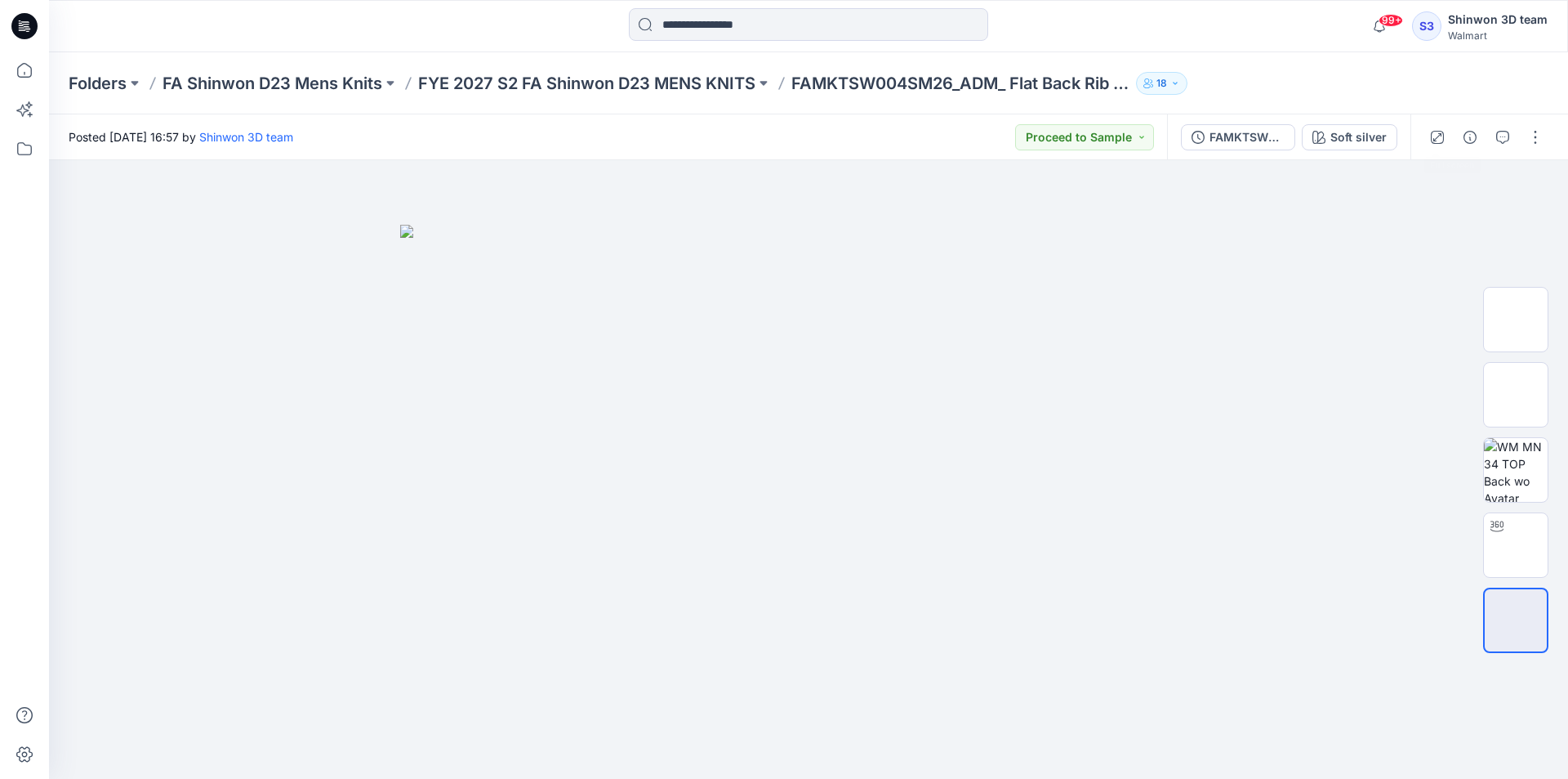
click at [1423, 134] on div at bounding box center [1486, 137] width 151 height 46
click at [1365, 134] on div "Soft silver" at bounding box center [1358, 137] width 57 height 18
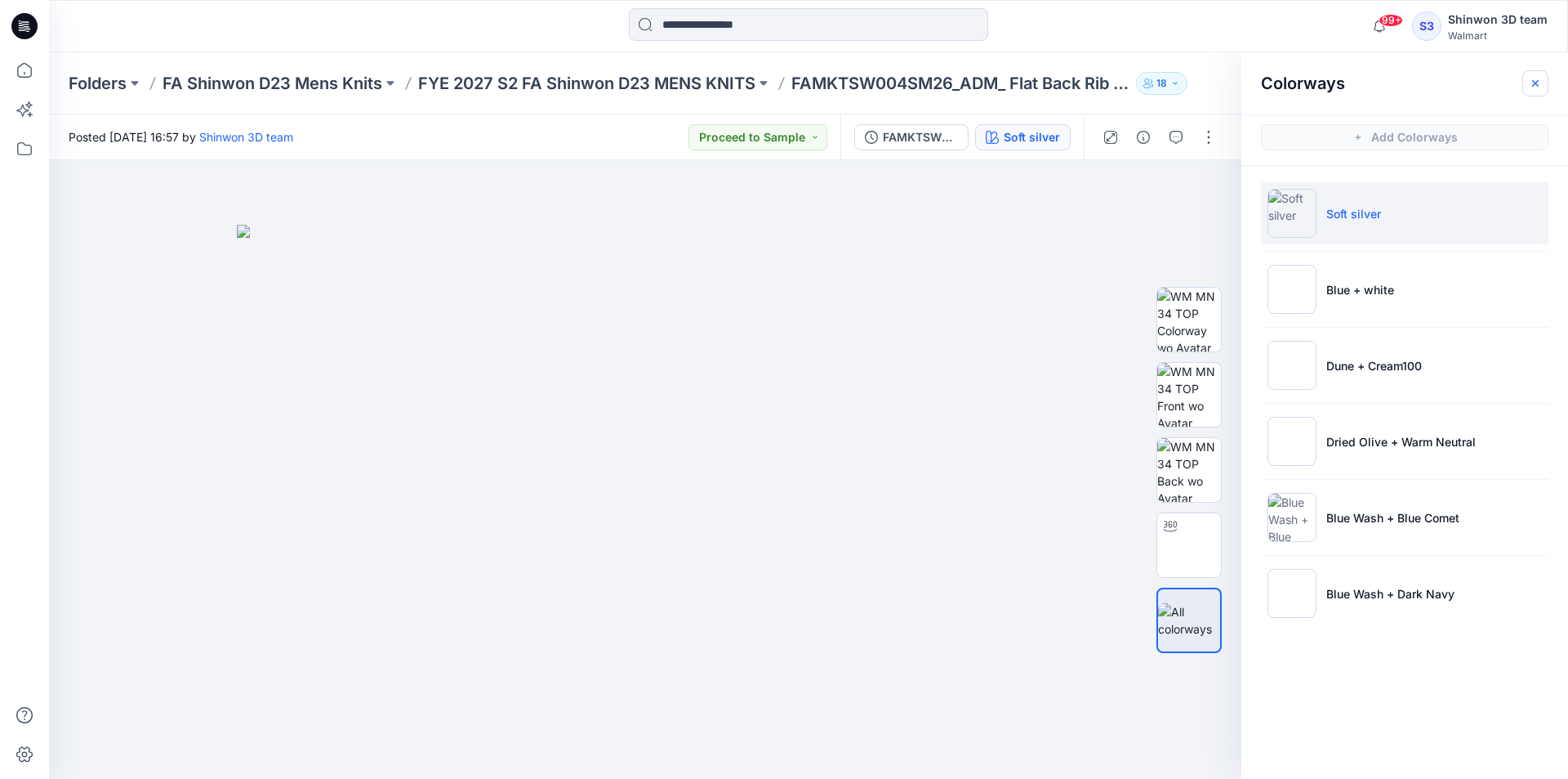
click at [1540, 85] on icon "button" at bounding box center [1535, 83] width 13 height 13
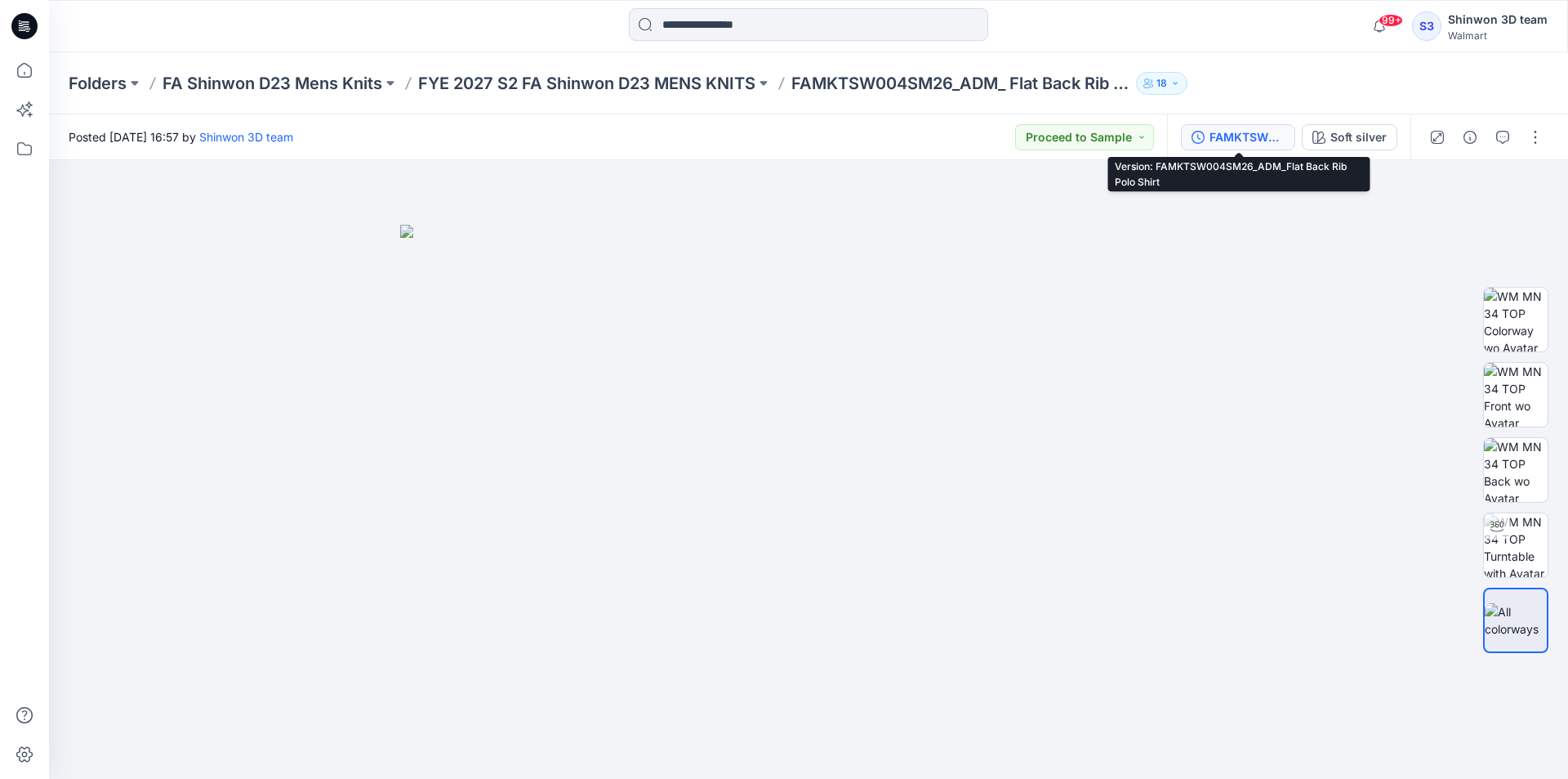
click at [1244, 133] on div "FAMKTSW004SM26_ADM_Flat Back Rib Polo Shirt" at bounding box center [1247, 137] width 75 height 18
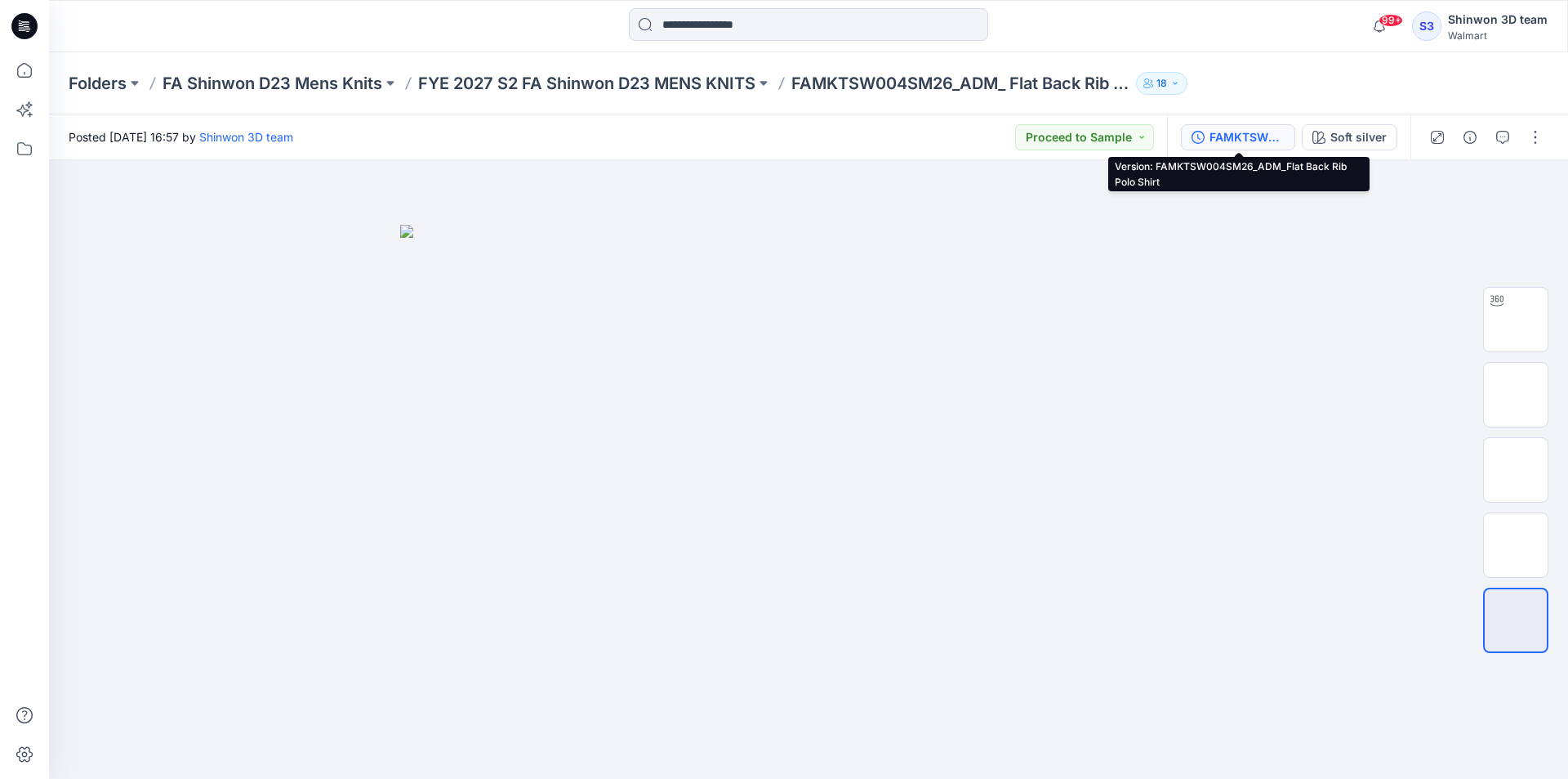
click at [1251, 129] on div "FAMKTSW004SM26_ADM_Flat Back Rib Polo Shirt" at bounding box center [1247, 137] width 75 height 18
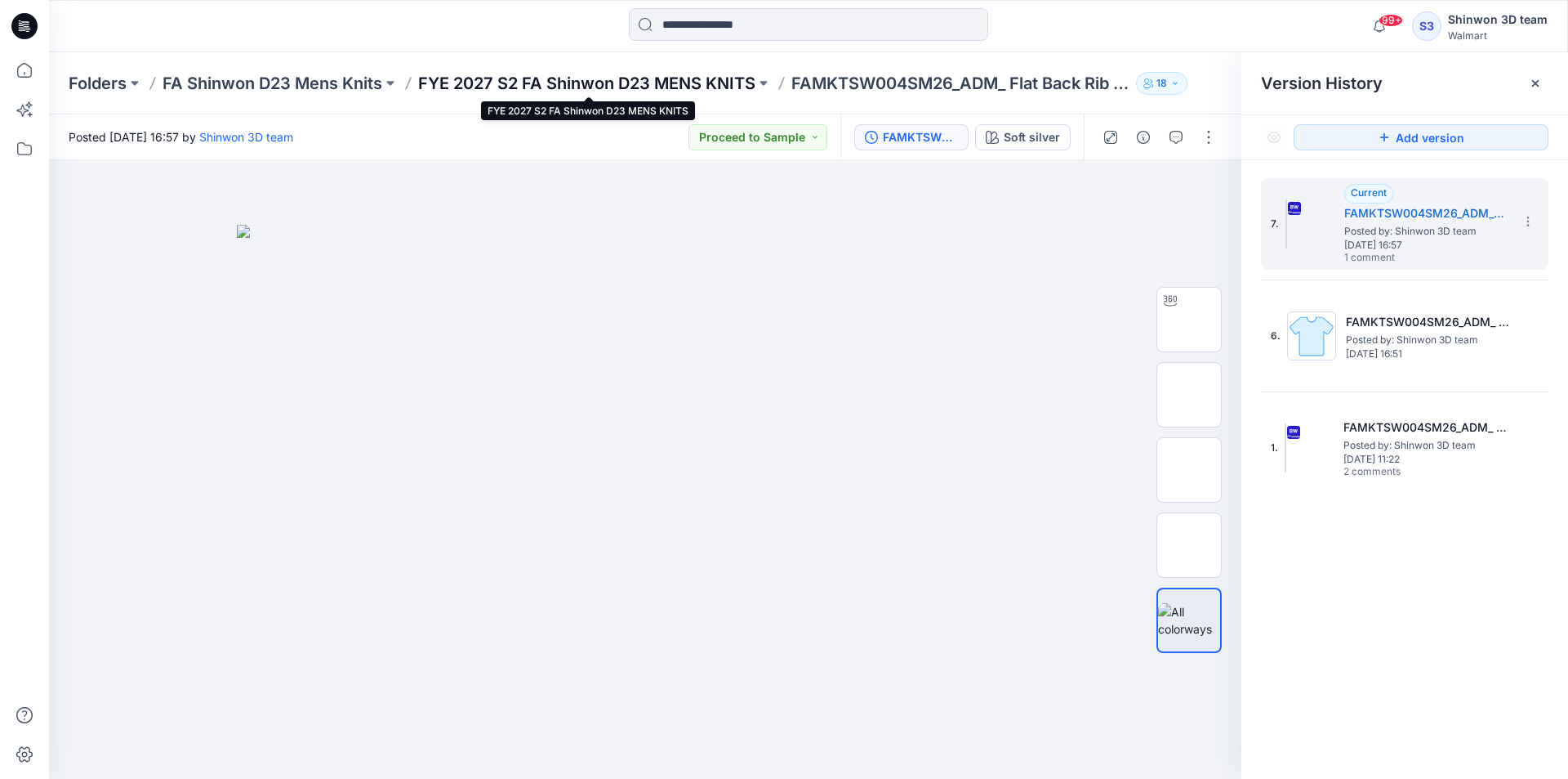
click at [689, 83] on p "FYE 2027 S2 FA Shinwon D23 MENS KNITS" at bounding box center [587, 83] width 337 height 23
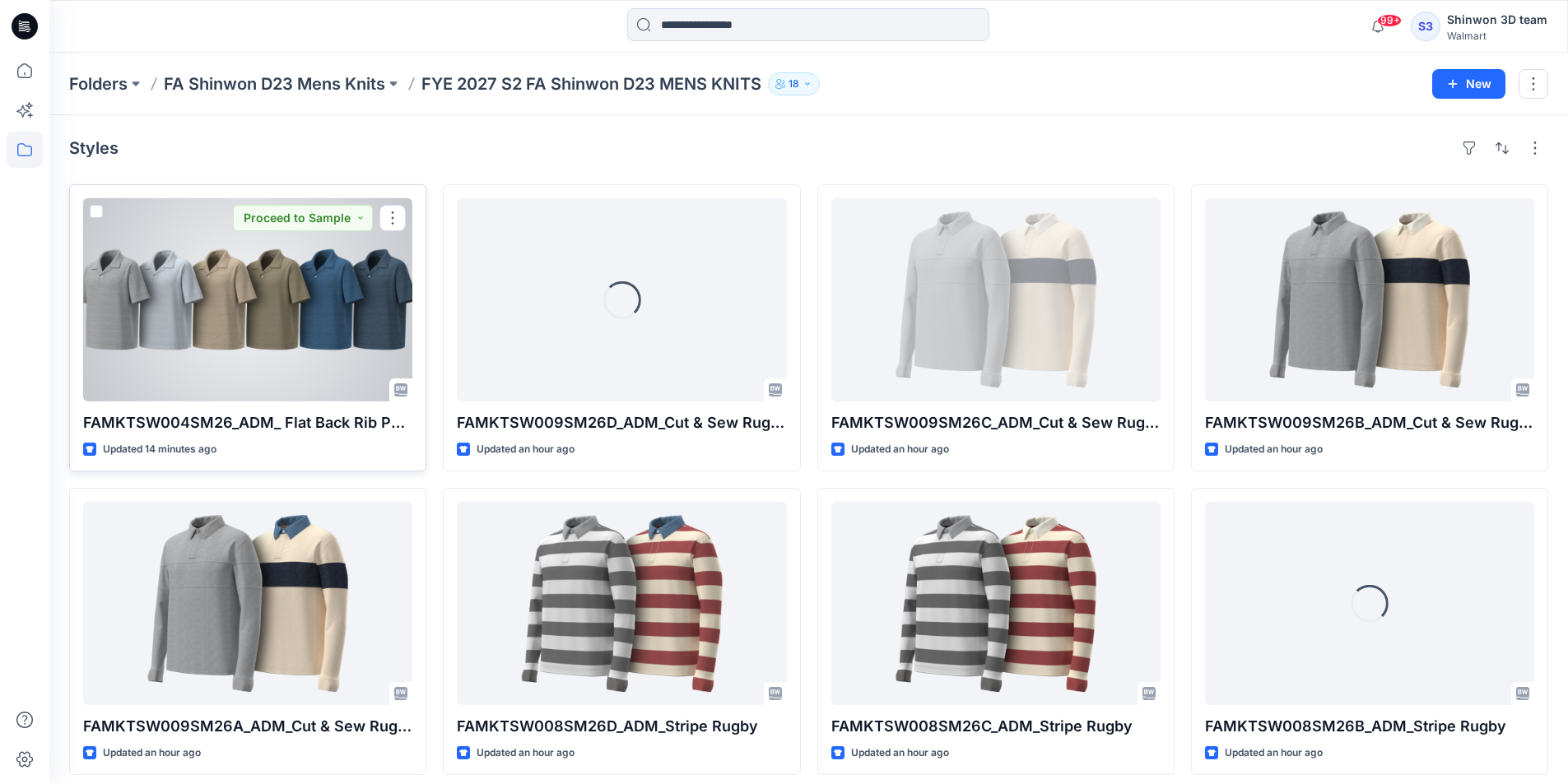
click at [254, 356] on div at bounding box center [248, 300] width 329 height 203
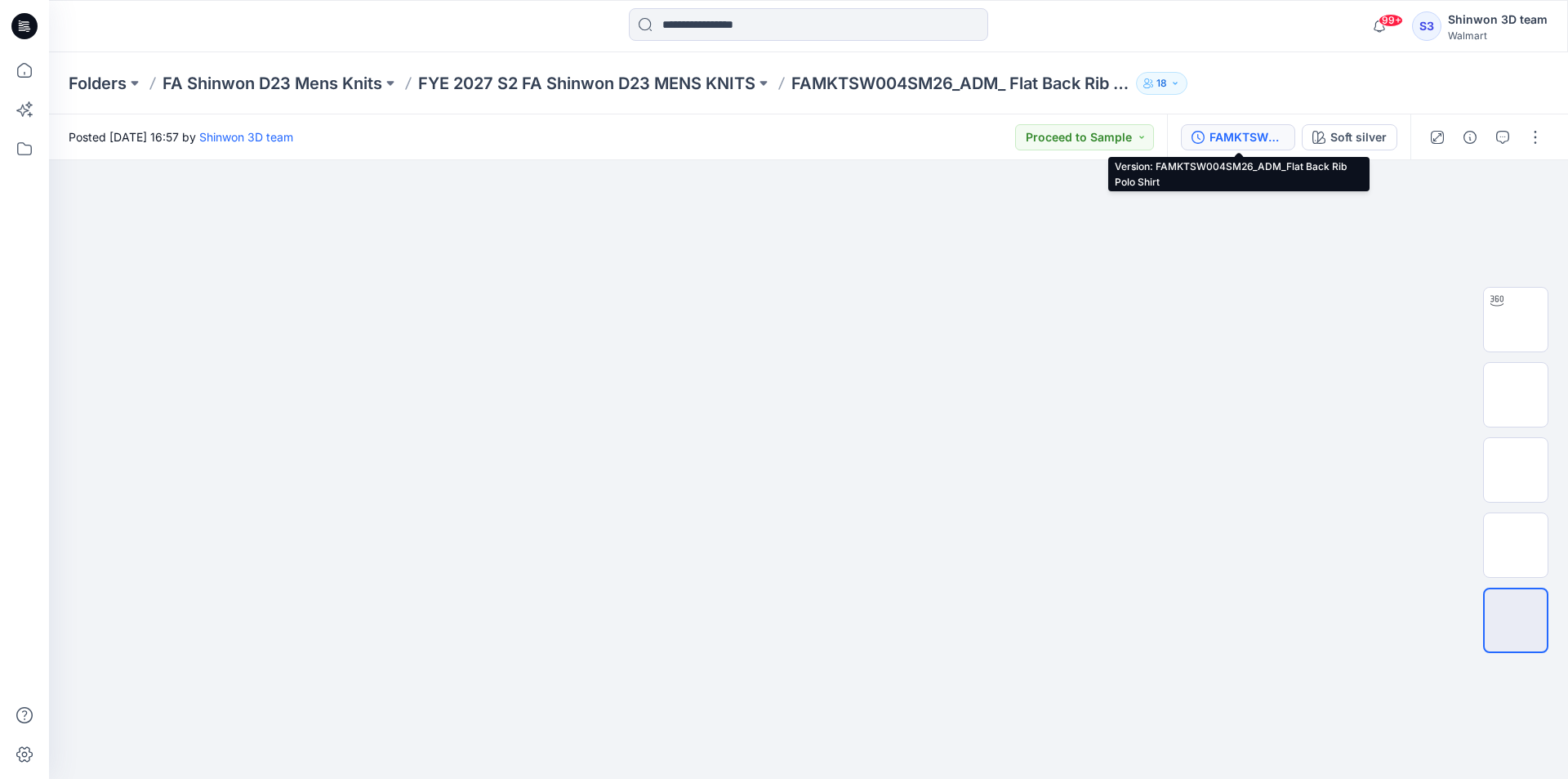
click at [1241, 148] on button "FAMKTSW004SM26_ADM_Flat Back Rib Polo Shirt" at bounding box center [1237, 137] width 114 height 26
click at [1201, 140] on icon "button" at bounding box center [1198, 137] width 13 height 13
